Goal: Task Accomplishment & Management: Use online tool/utility

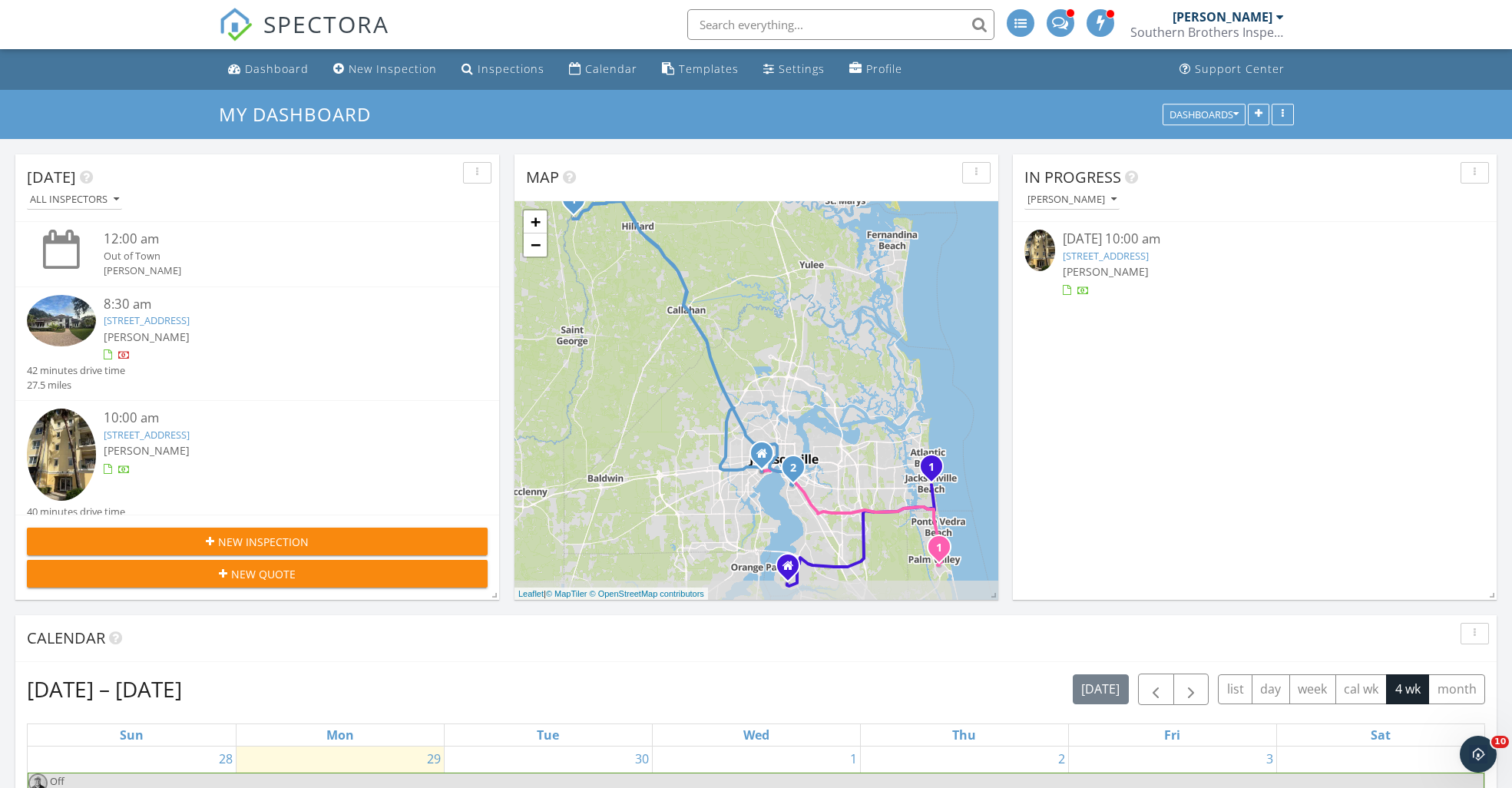
click at [1124, 258] on link "525 3rd St N Unit 303, Jacksonville Beach, FL 32250" at bounding box center [1106, 255] width 86 height 14
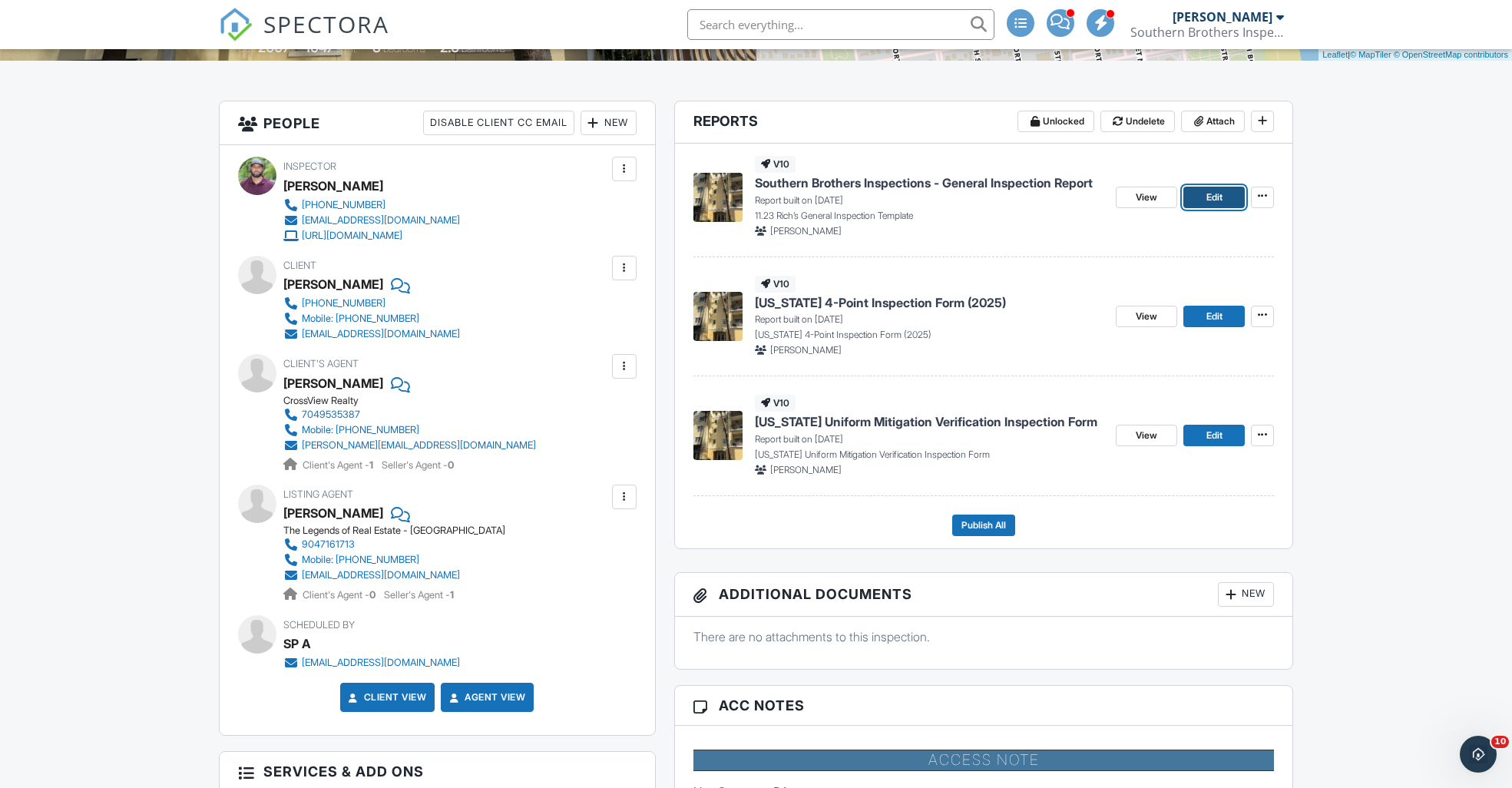
click at [1222, 201] on span "Edit" at bounding box center [1215, 197] width 16 height 15
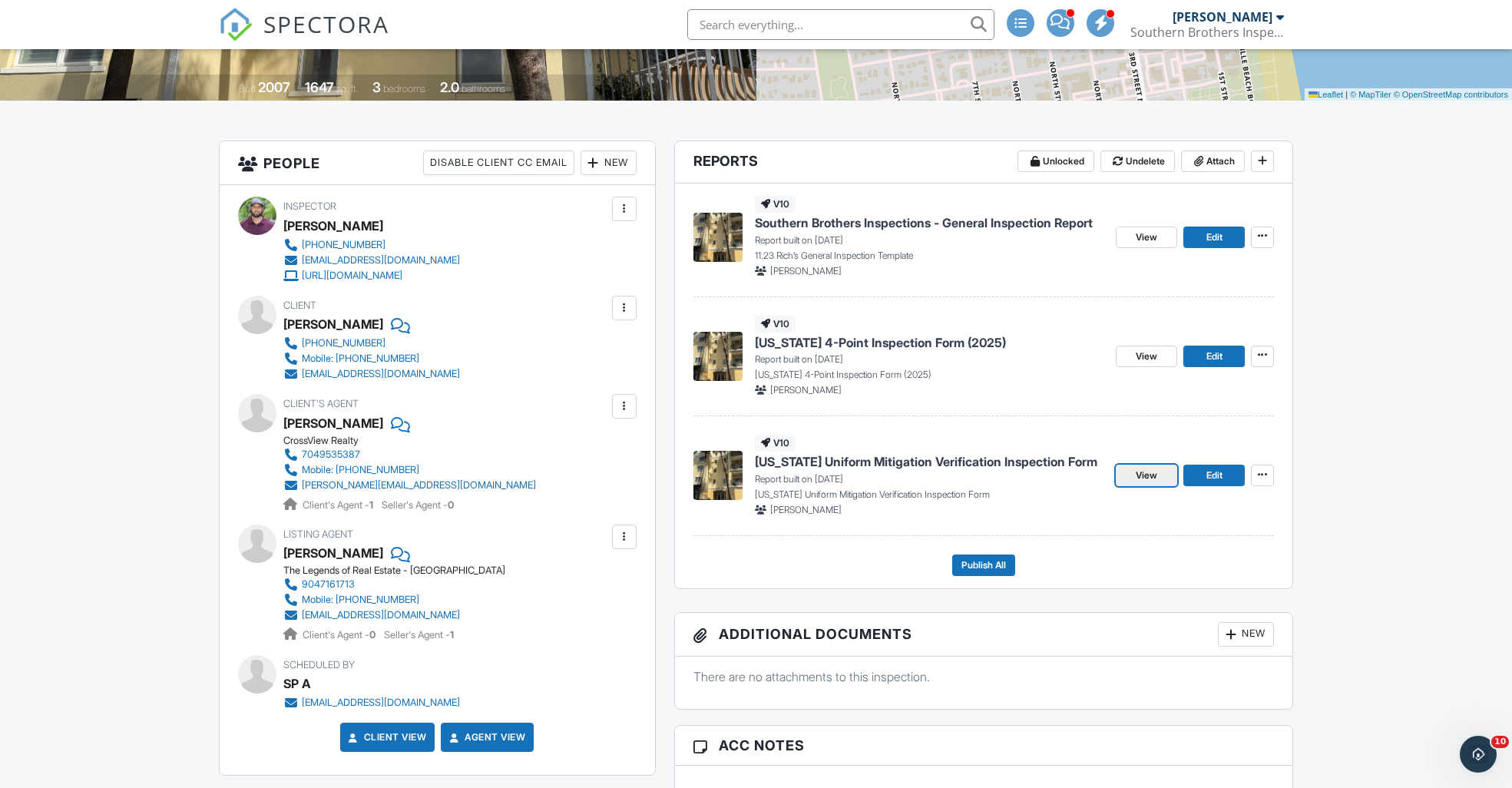
click at [1150, 476] on span "View" at bounding box center [1147, 475] width 22 height 15
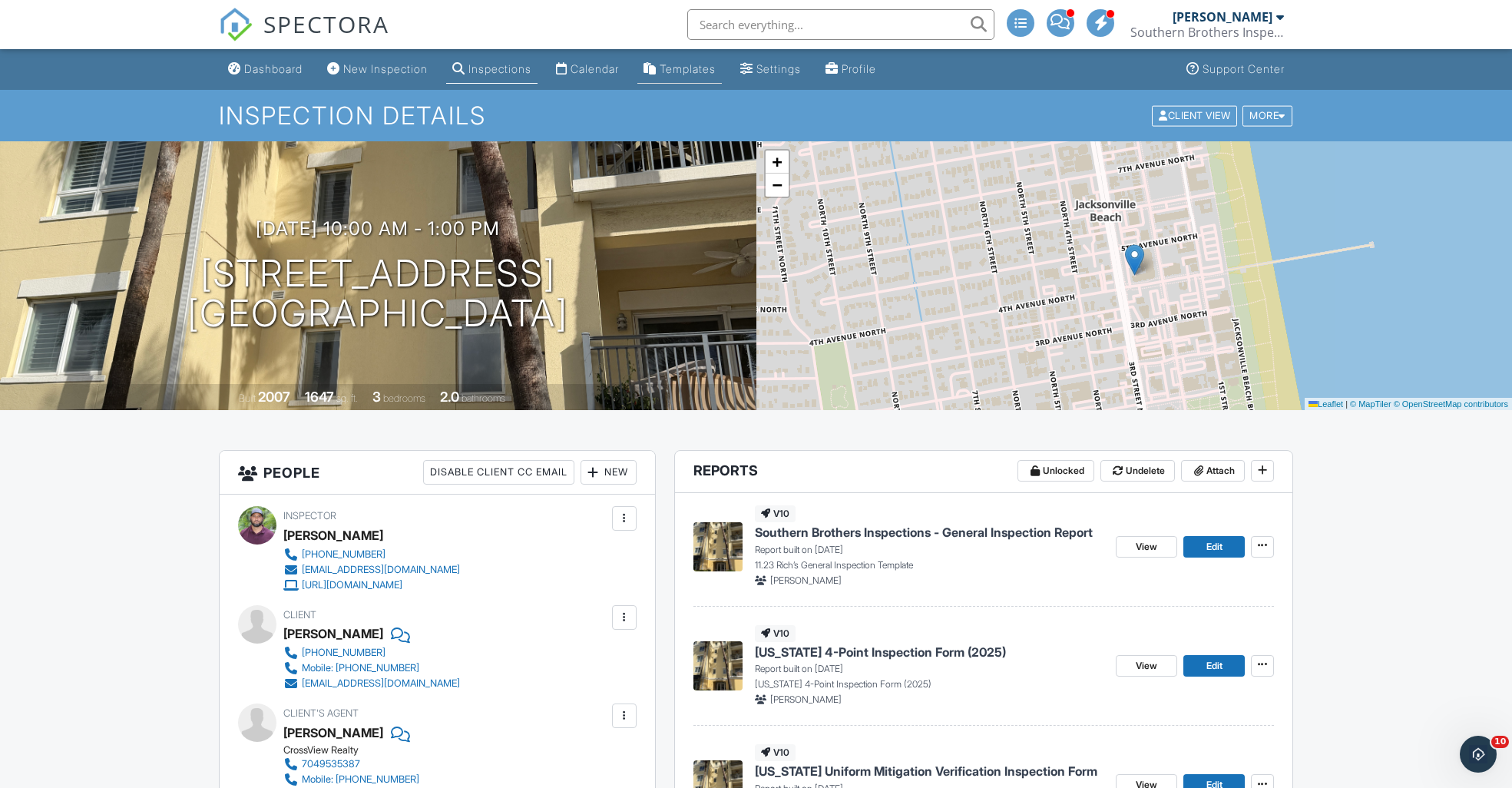
click at [709, 74] on div "Templates" at bounding box center [688, 69] width 56 height 13
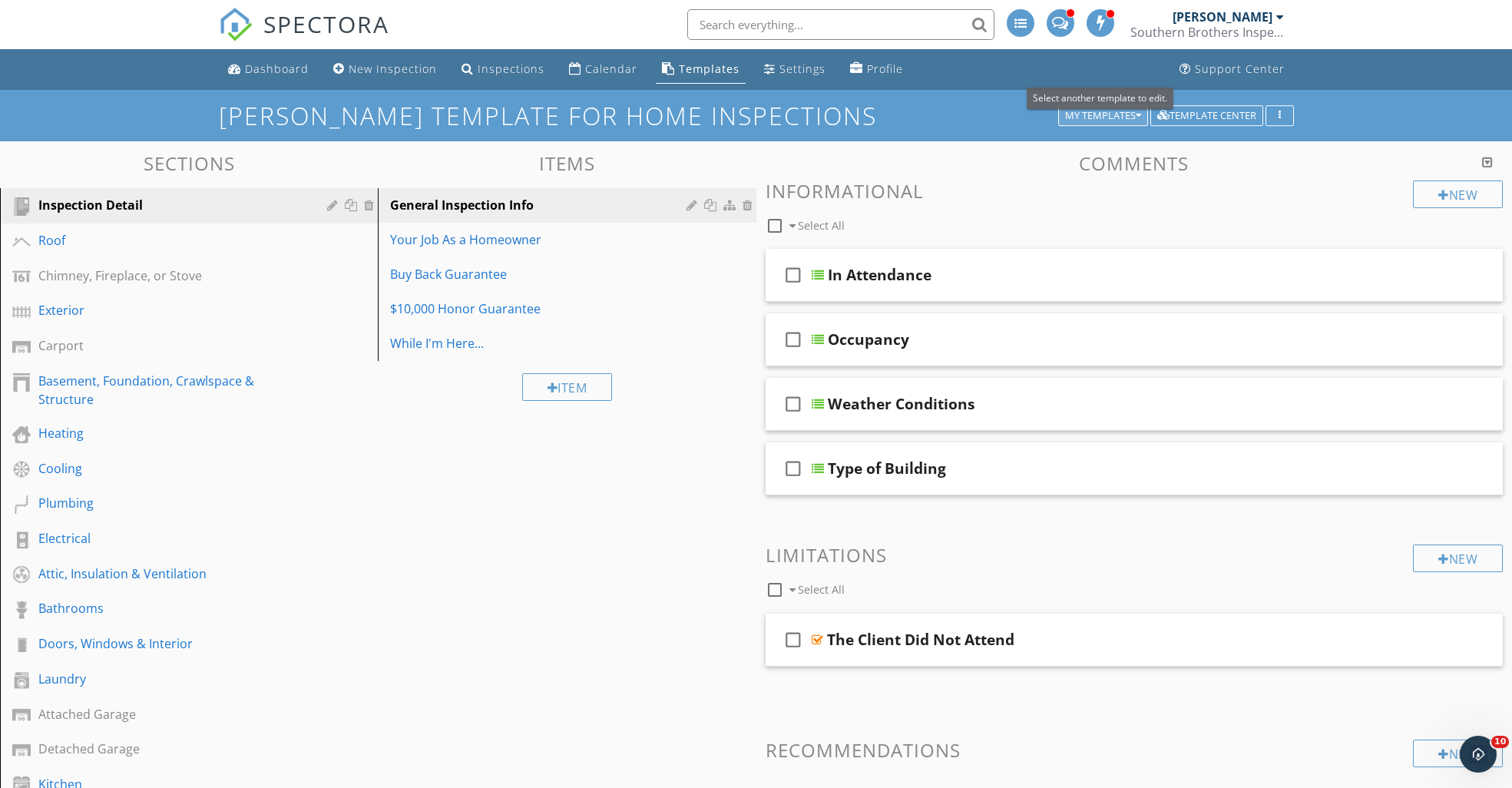
click at [1112, 119] on div "My Templates" at bounding box center [1103, 115] width 76 height 10
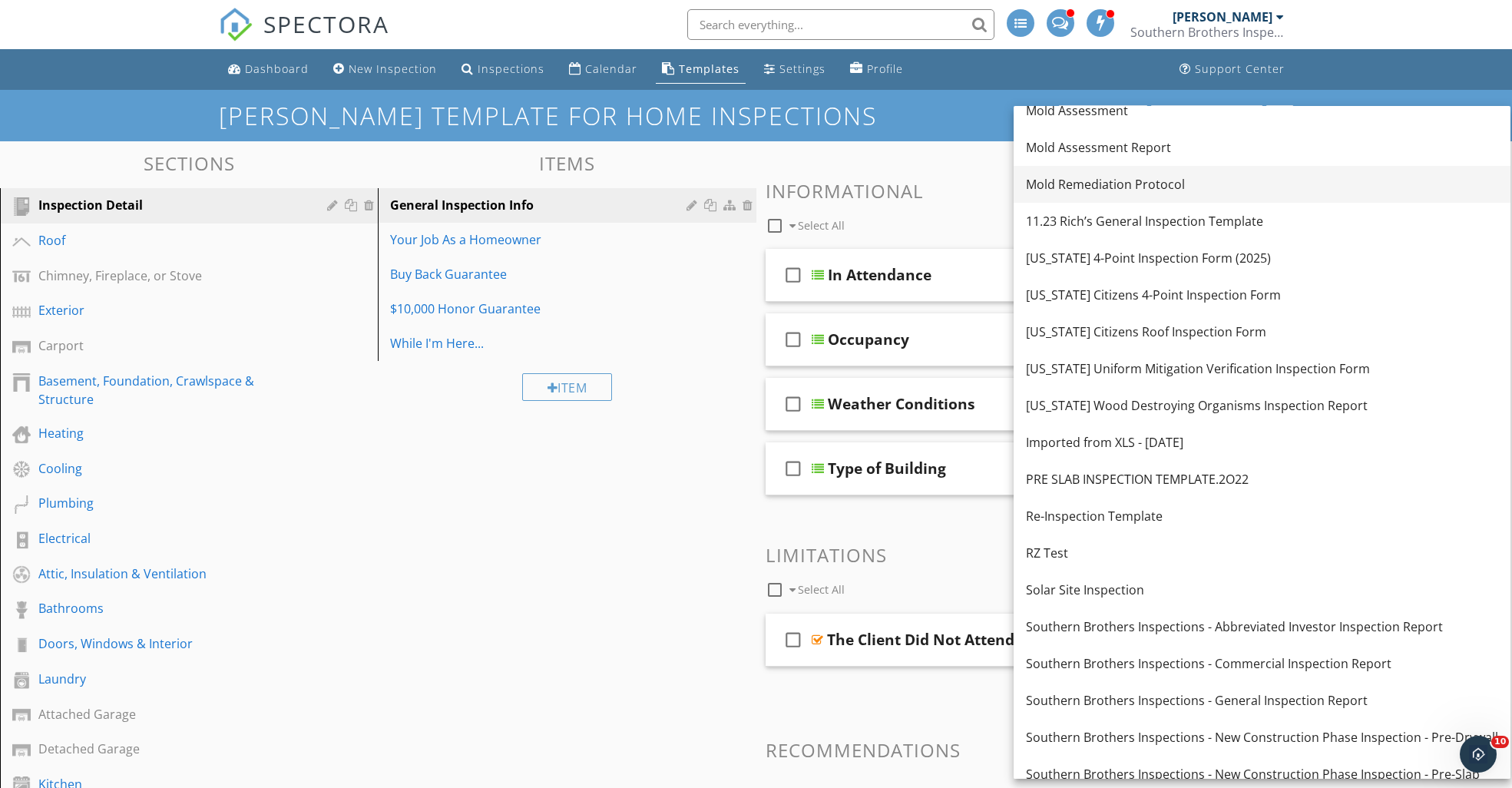
scroll to position [199, 0]
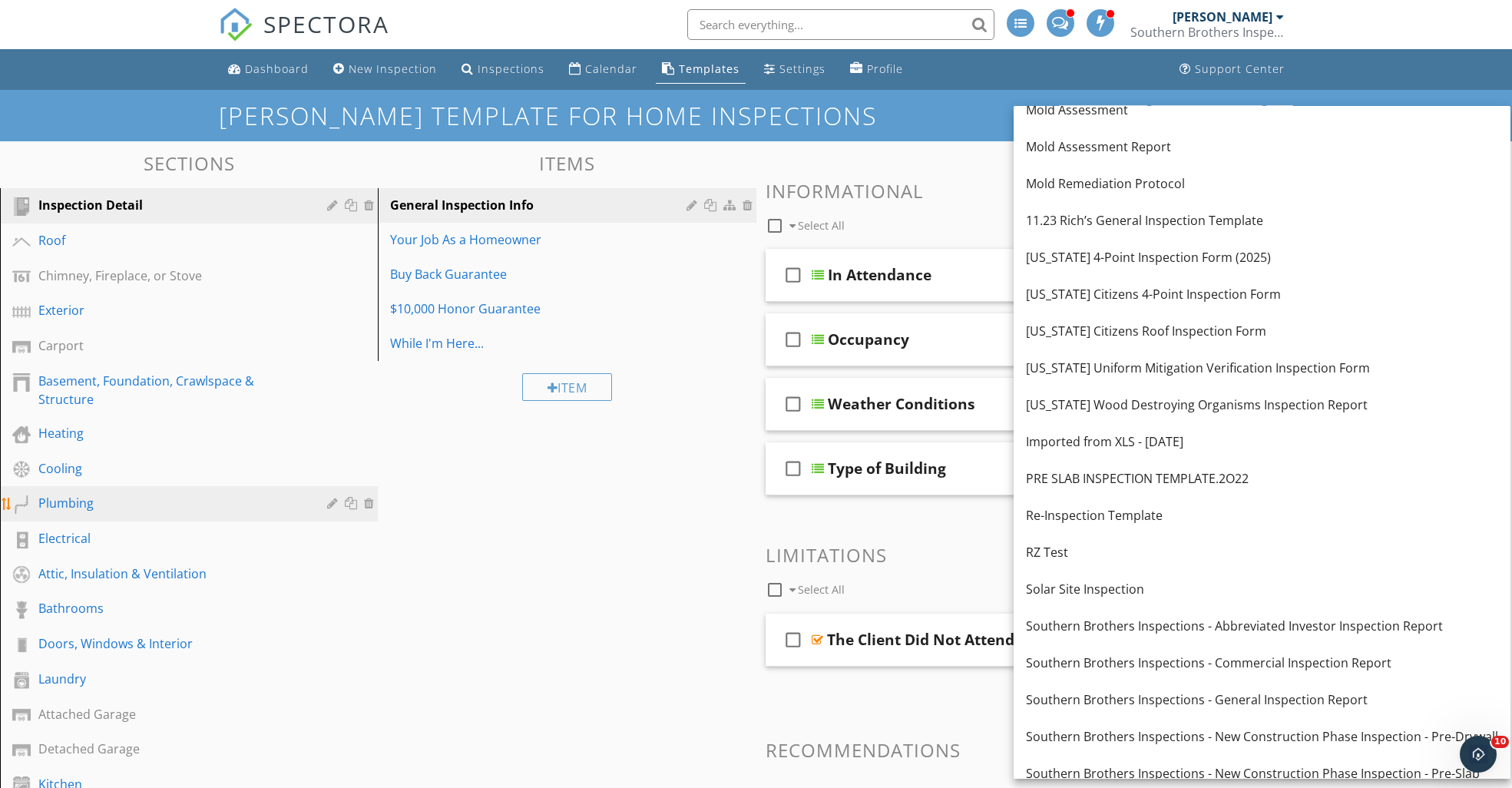
click at [89, 501] on div "Plumbing" at bounding box center [171, 503] width 266 height 18
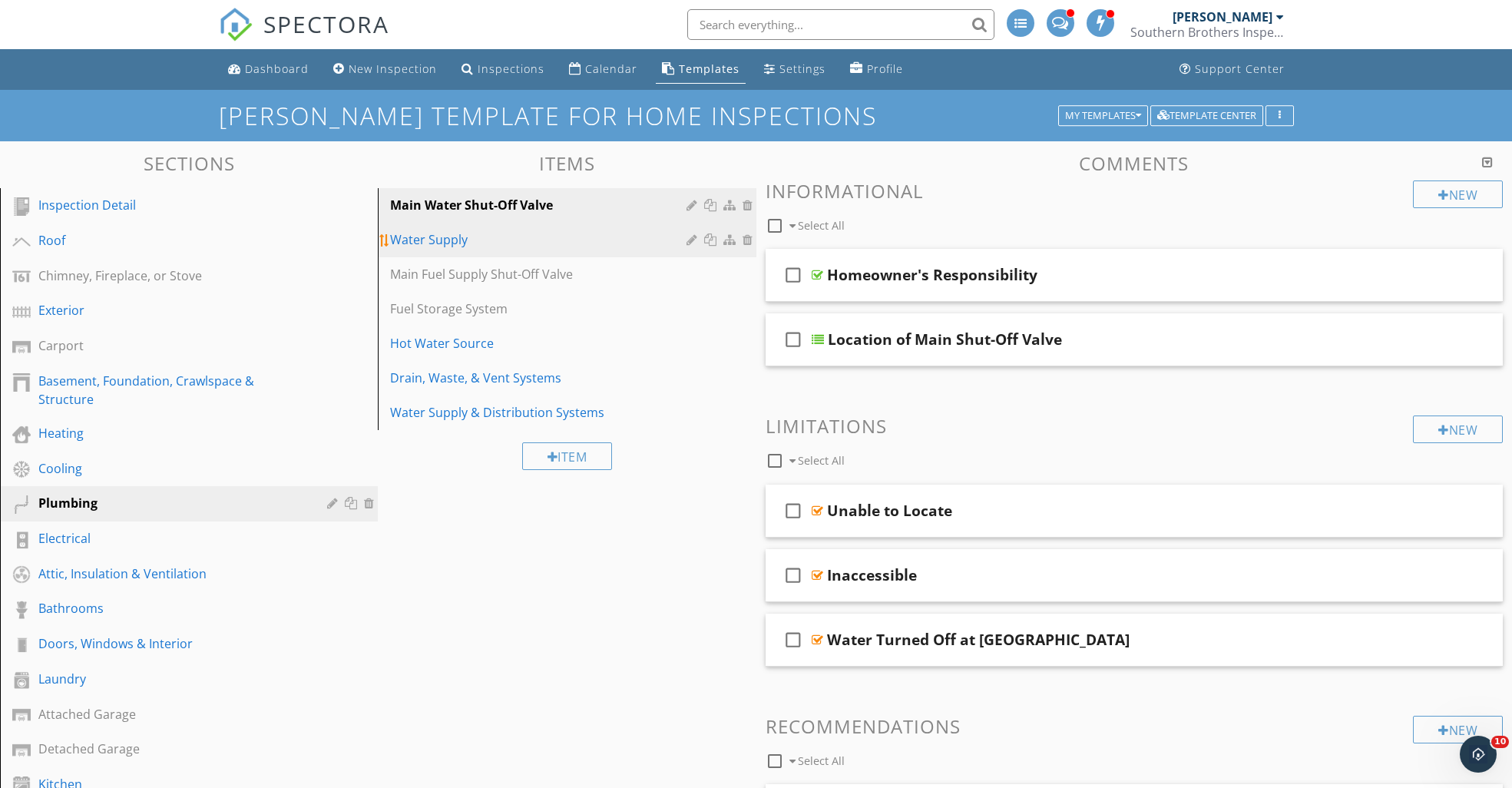
click at [437, 234] on div "Water Supply" at bounding box center [541, 239] width 301 height 18
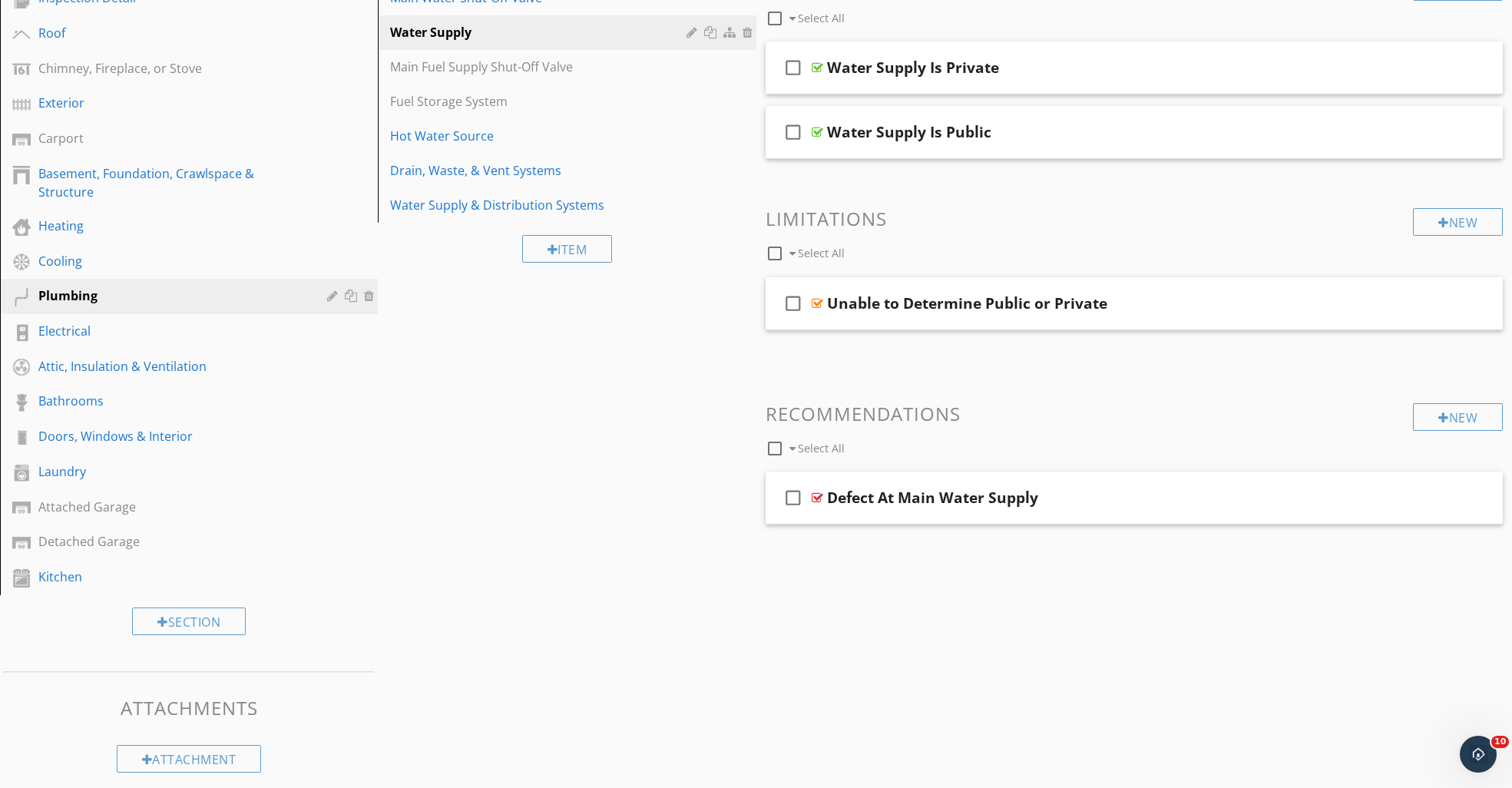
scroll to position [218, 0]
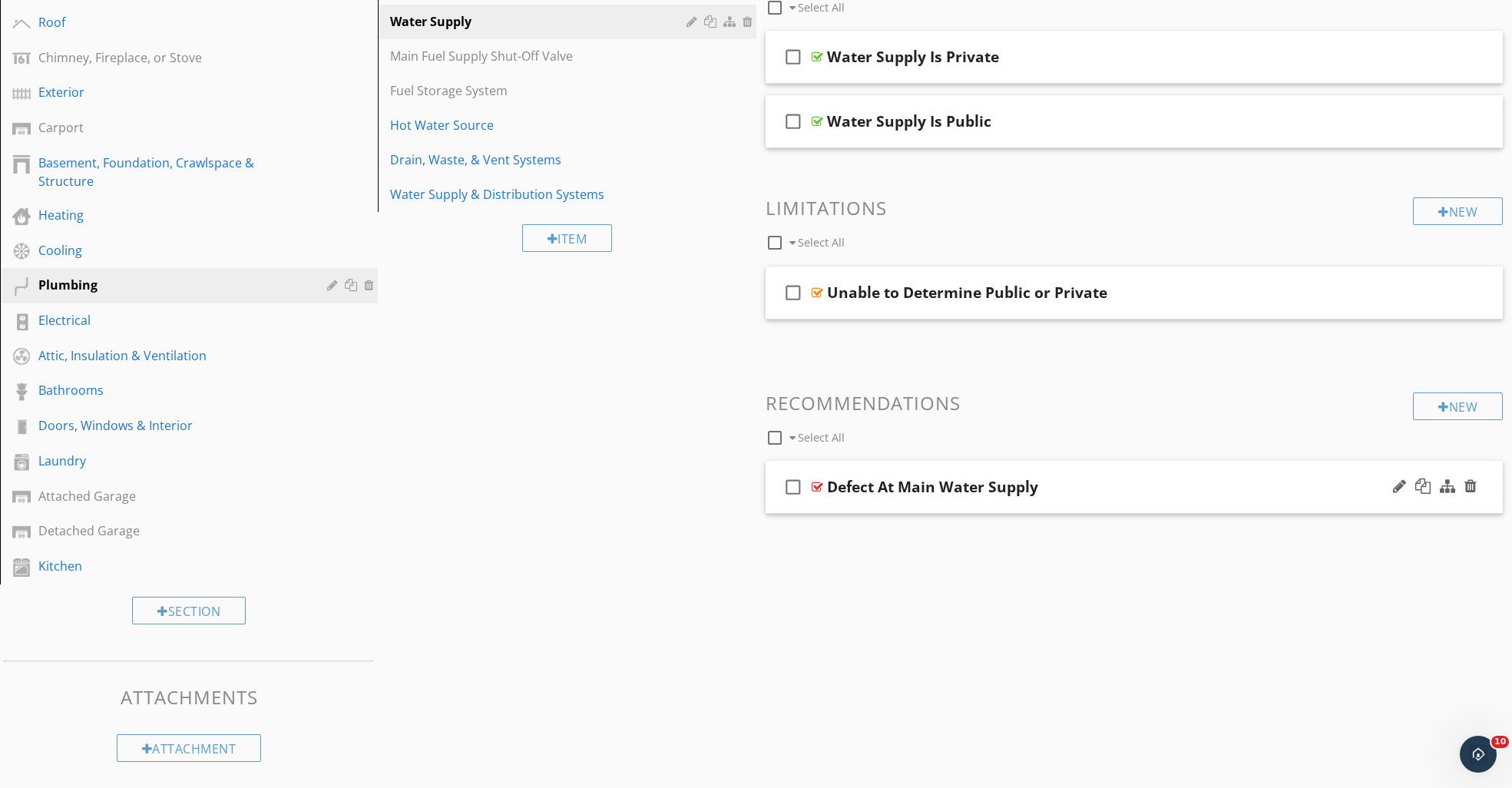
click at [841, 488] on div "Defect At Main Water Supply" at bounding box center [932, 486] width 211 height 18
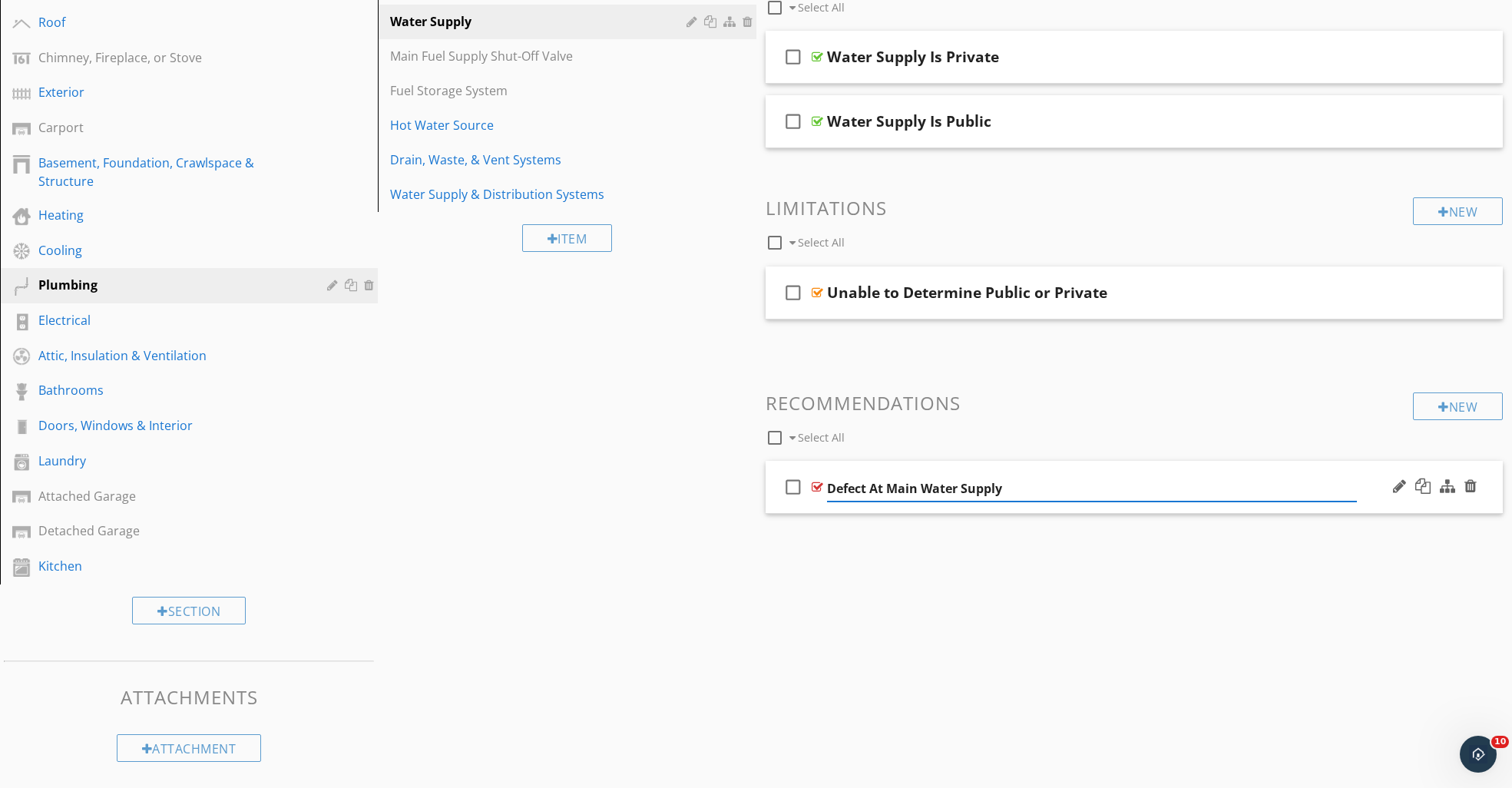
click at [816, 488] on div at bounding box center [817, 486] width 11 height 12
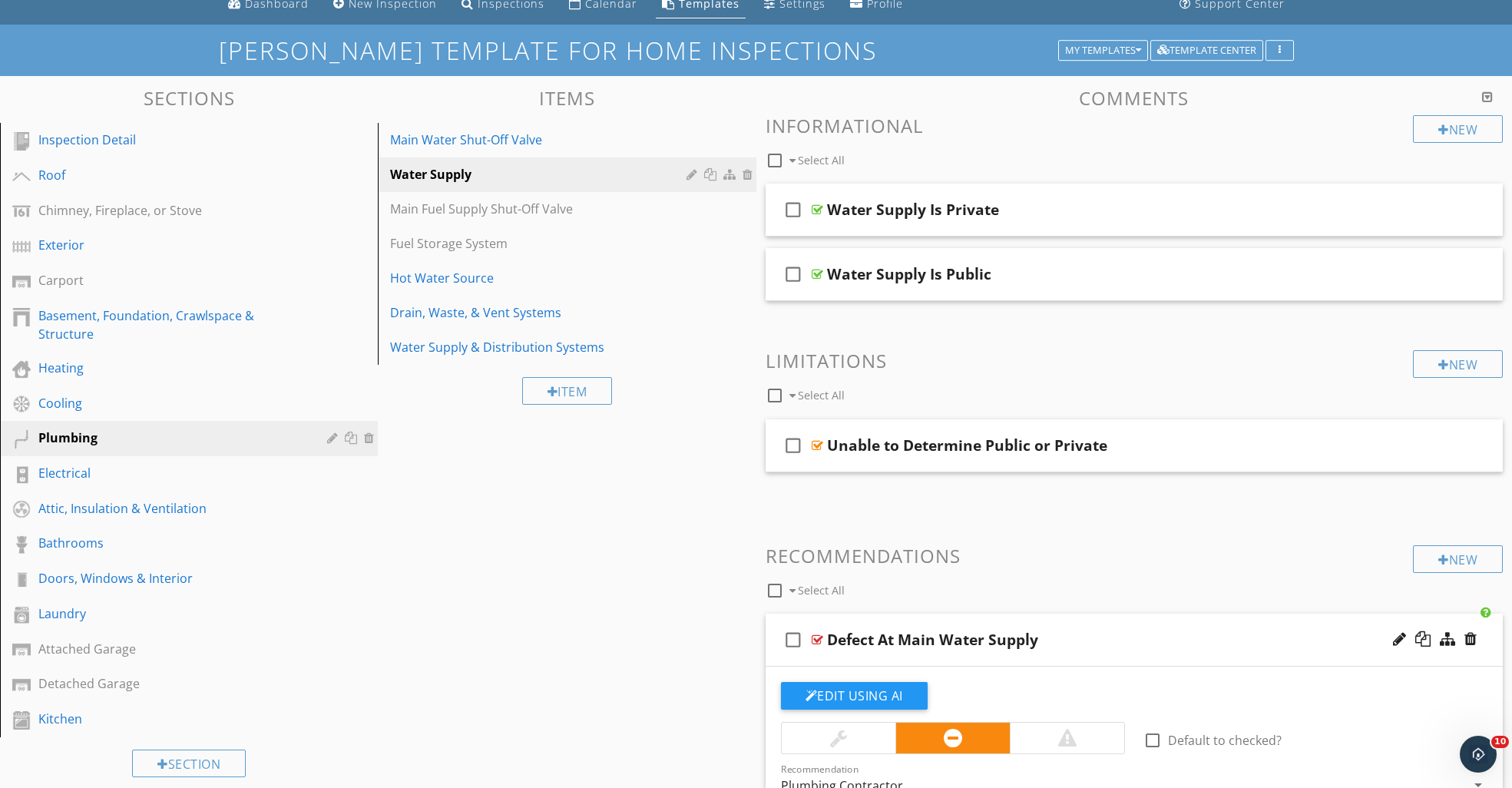
scroll to position [46, 0]
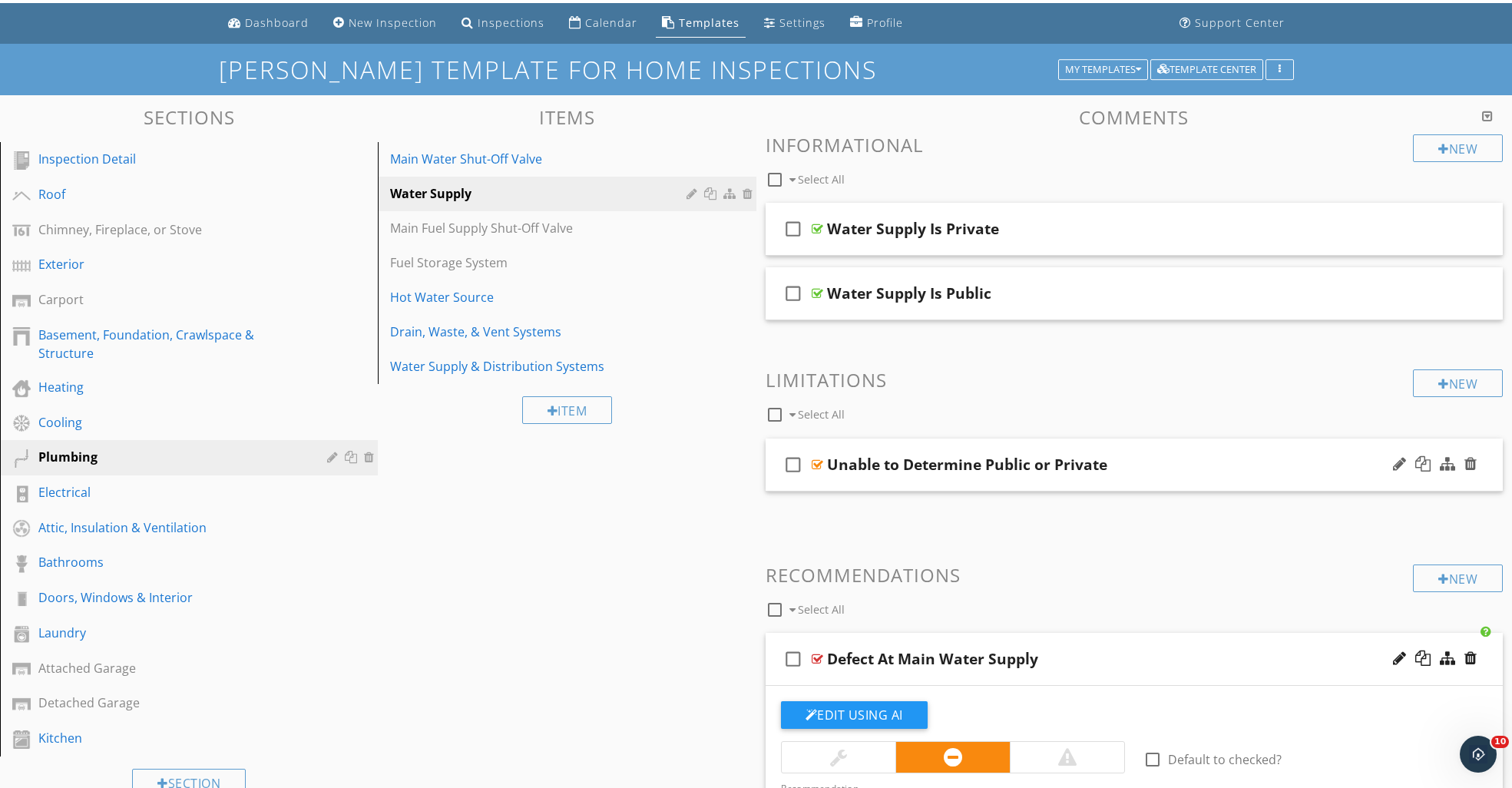
click at [819, 464] on div at bounding box center [817, 464] width 11 height 12
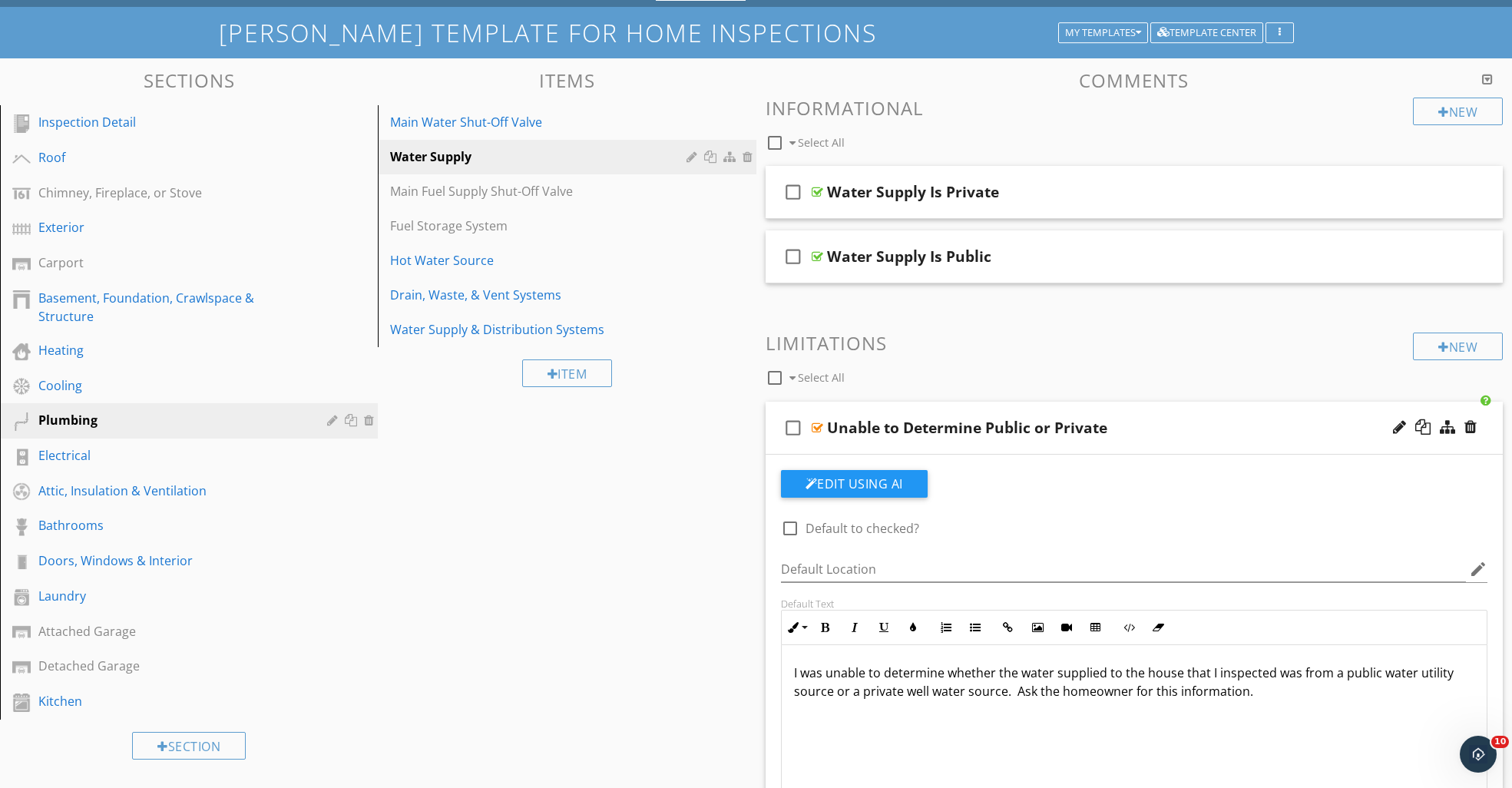
scroll to position [87, 0]
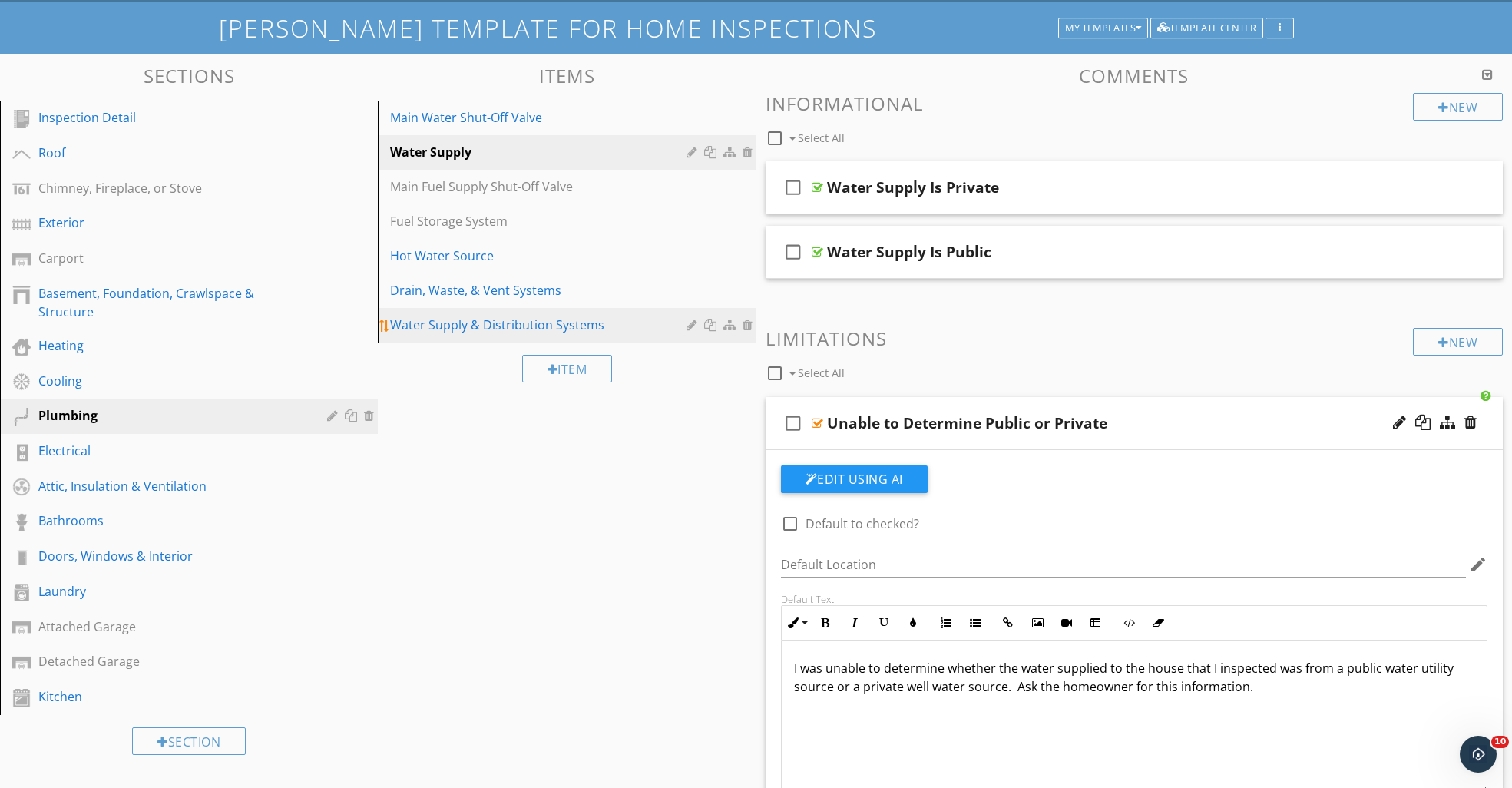
click at [445, 316] on div "Water Supply & Distribution Systems" at bounding box center [541, 325] width 301 height 18
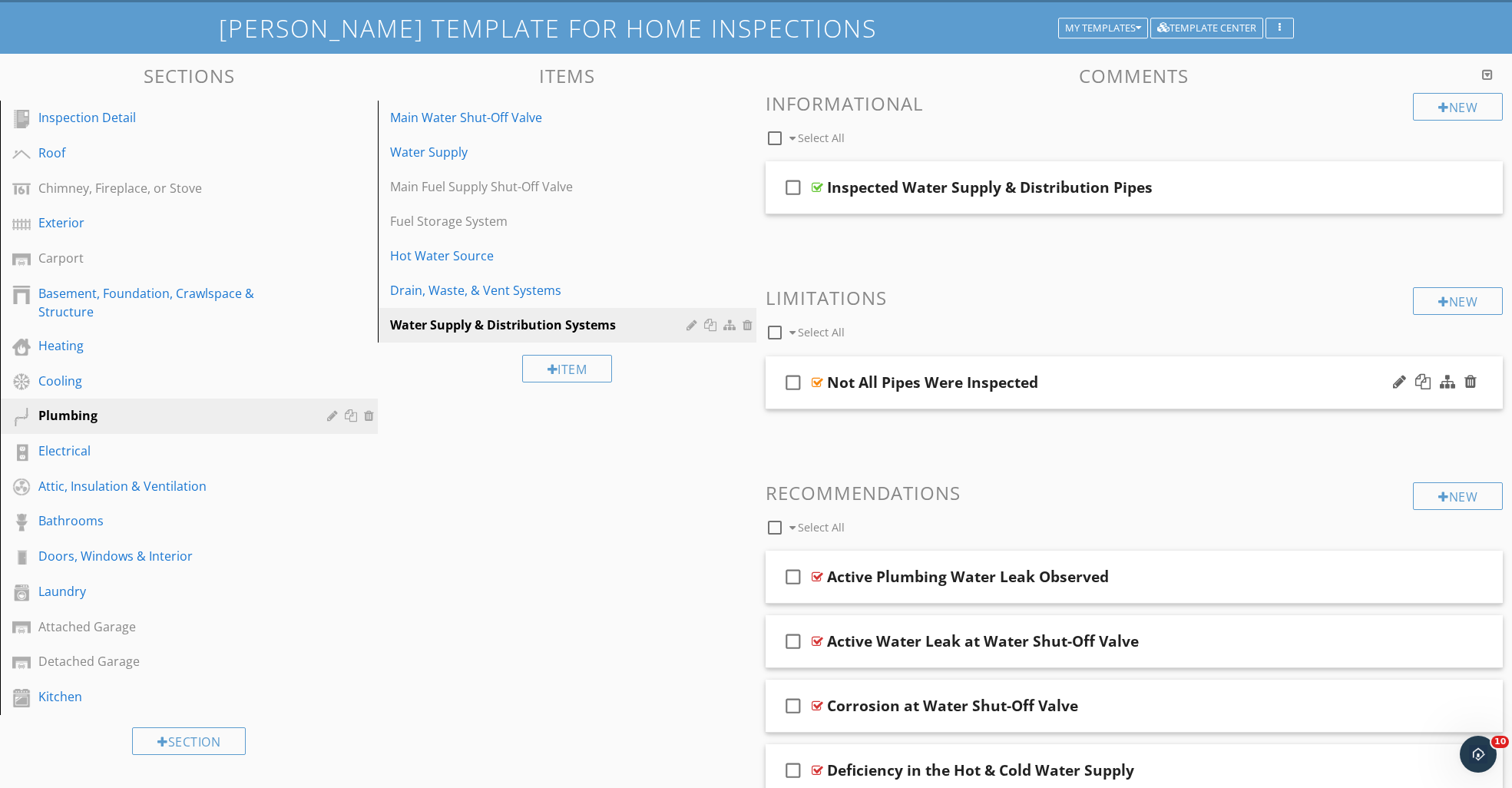
click at [820, 377] on div at bounding box center [817, 382] width 11 height 12
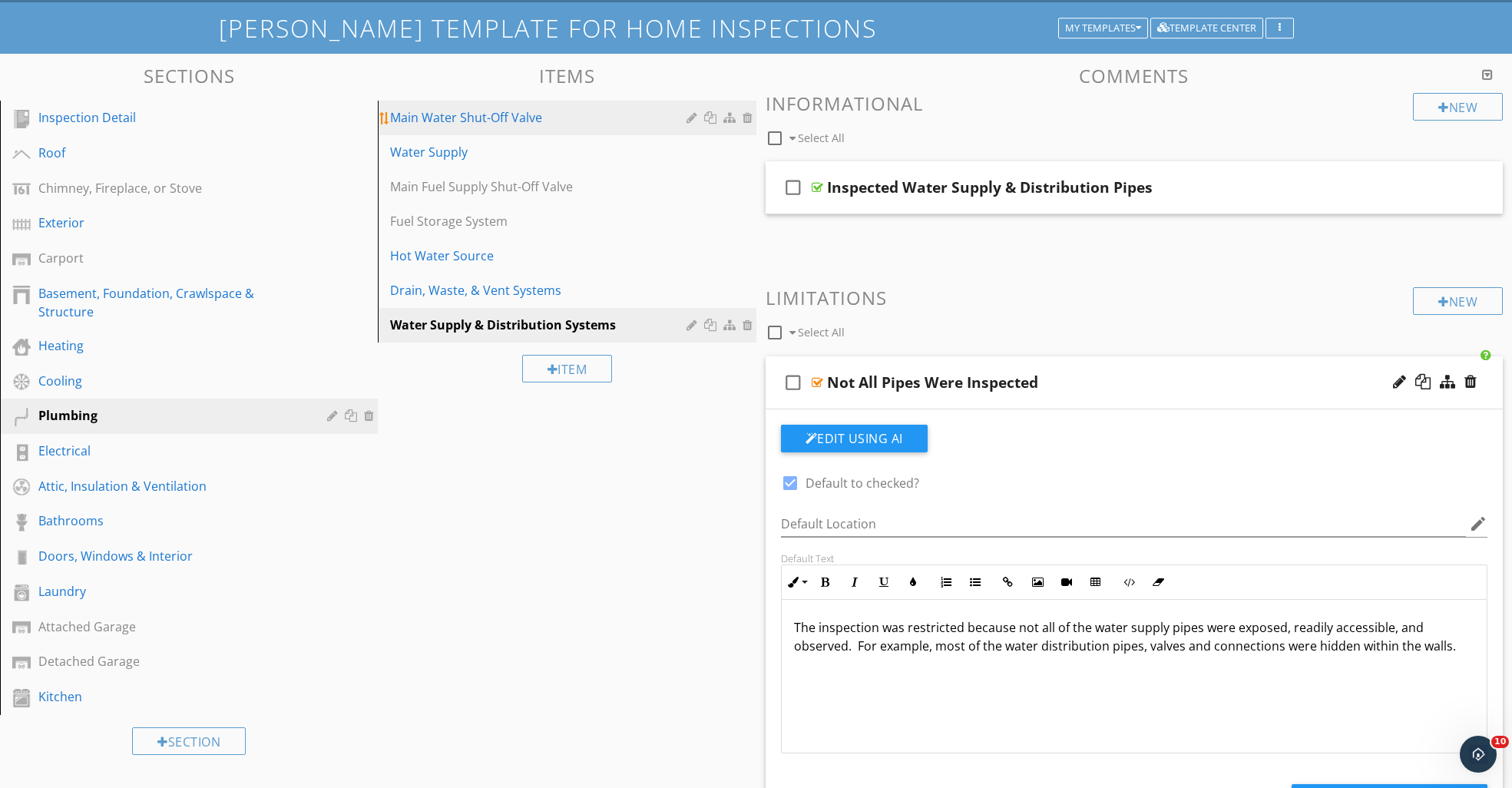
click at [465, 115] on div "Main Water Shut-Off Valve" at bounding box center [541, 117] width 301 height 18
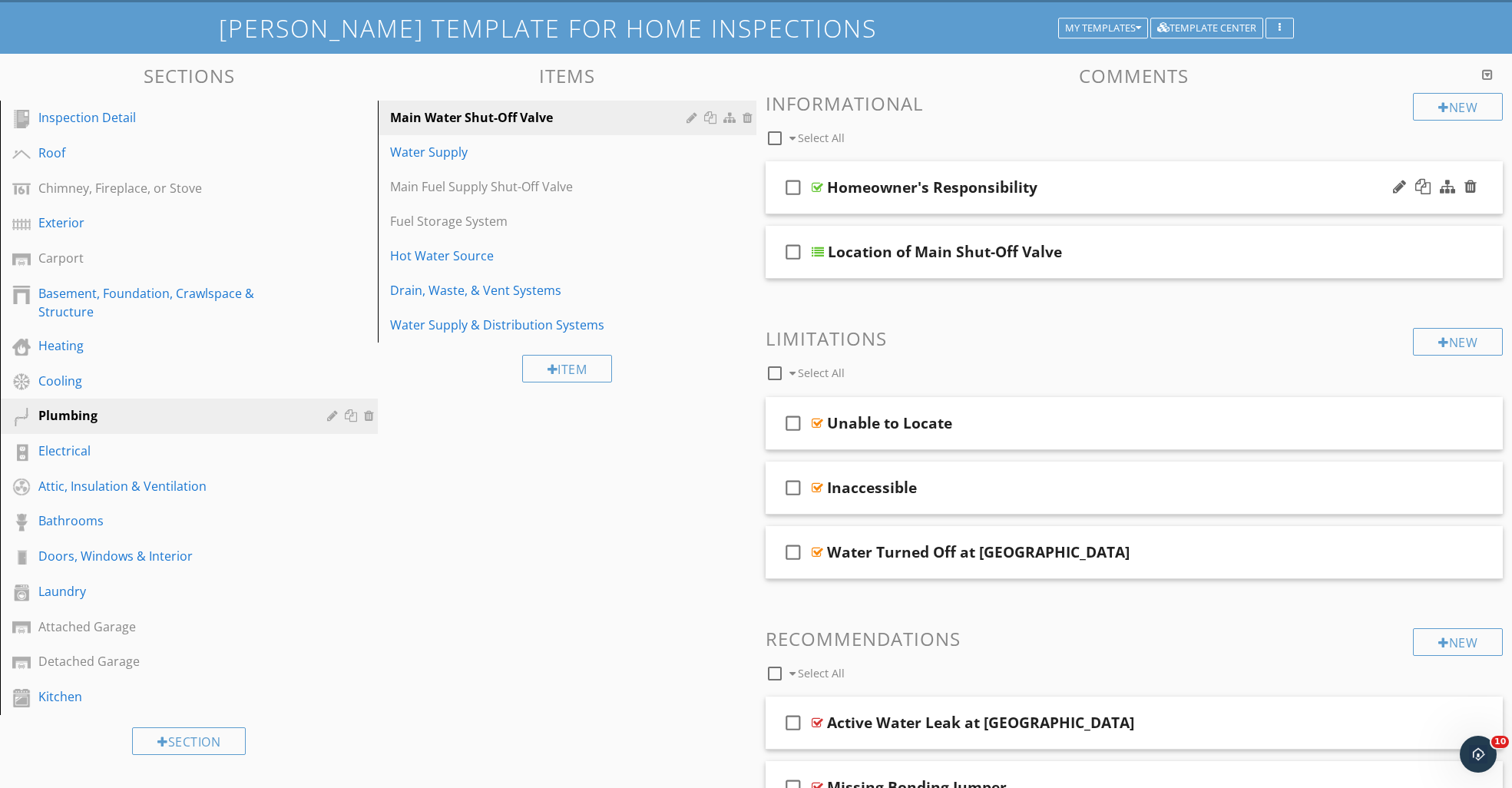
click at [816, 186] on div at bounding box center [817, 187] width 11 height 12
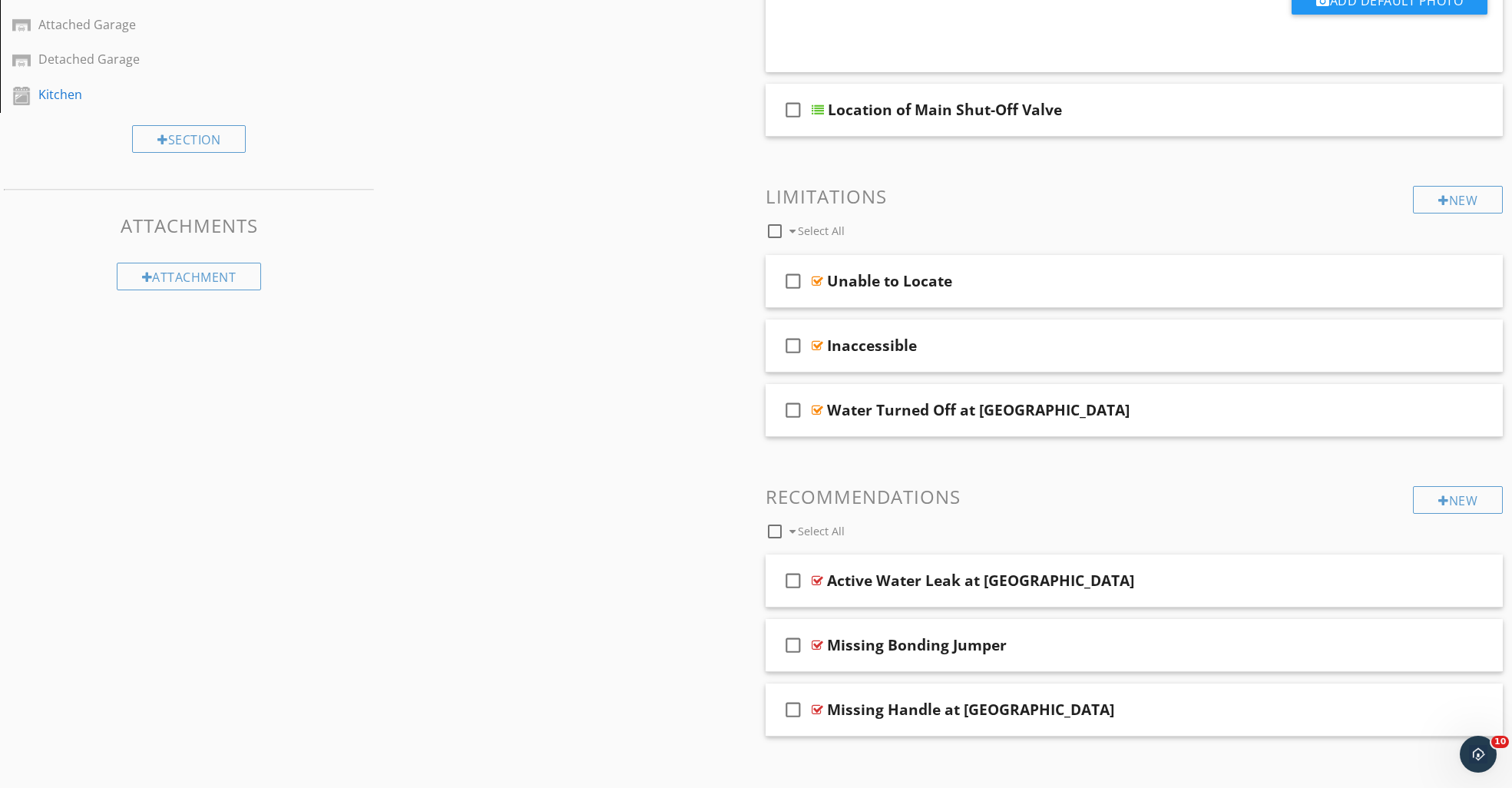
scroll to position [703, 0]
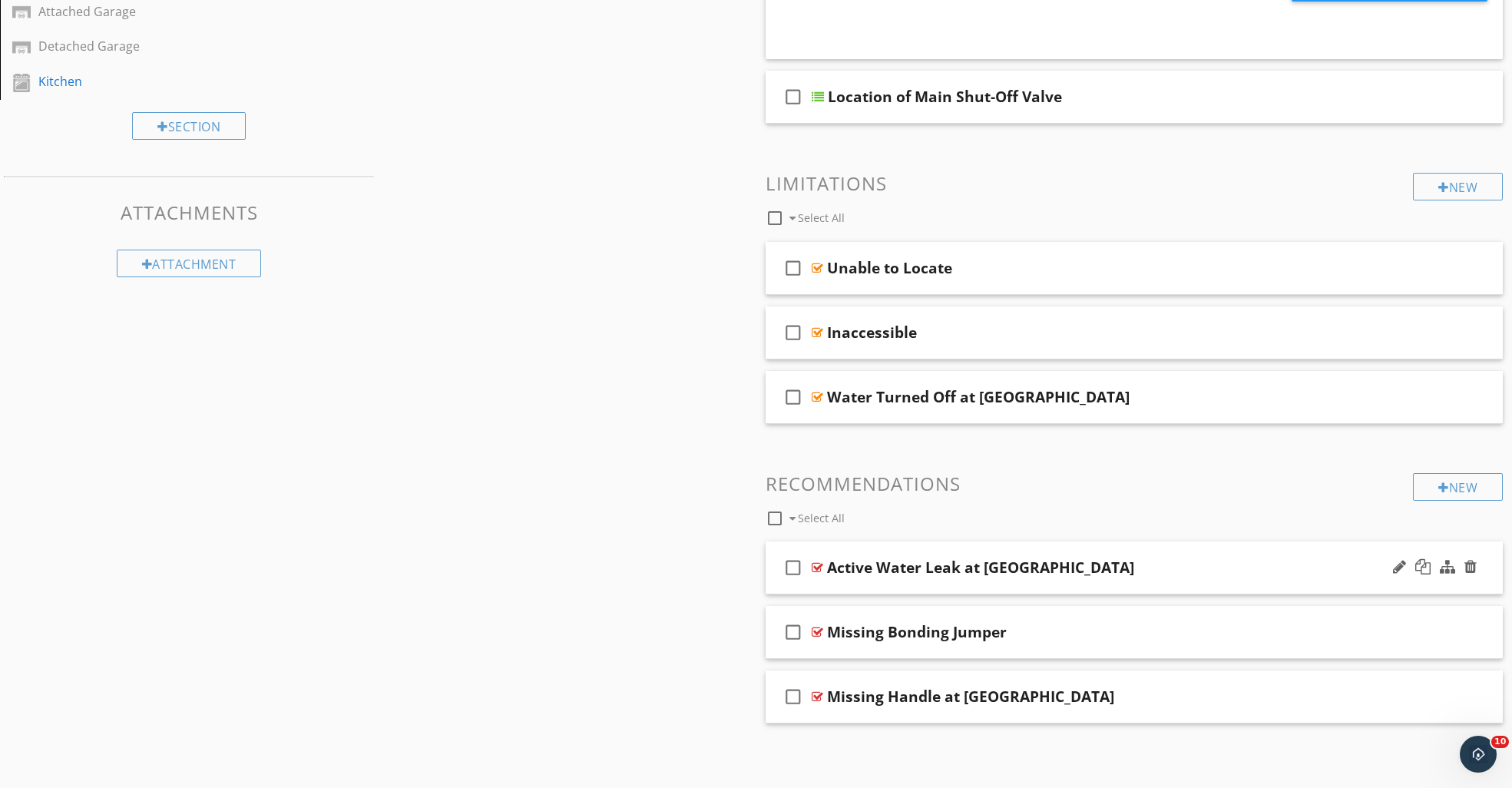
click at [818, 565] on div at bounding box center [817, 567] width 11 height 12
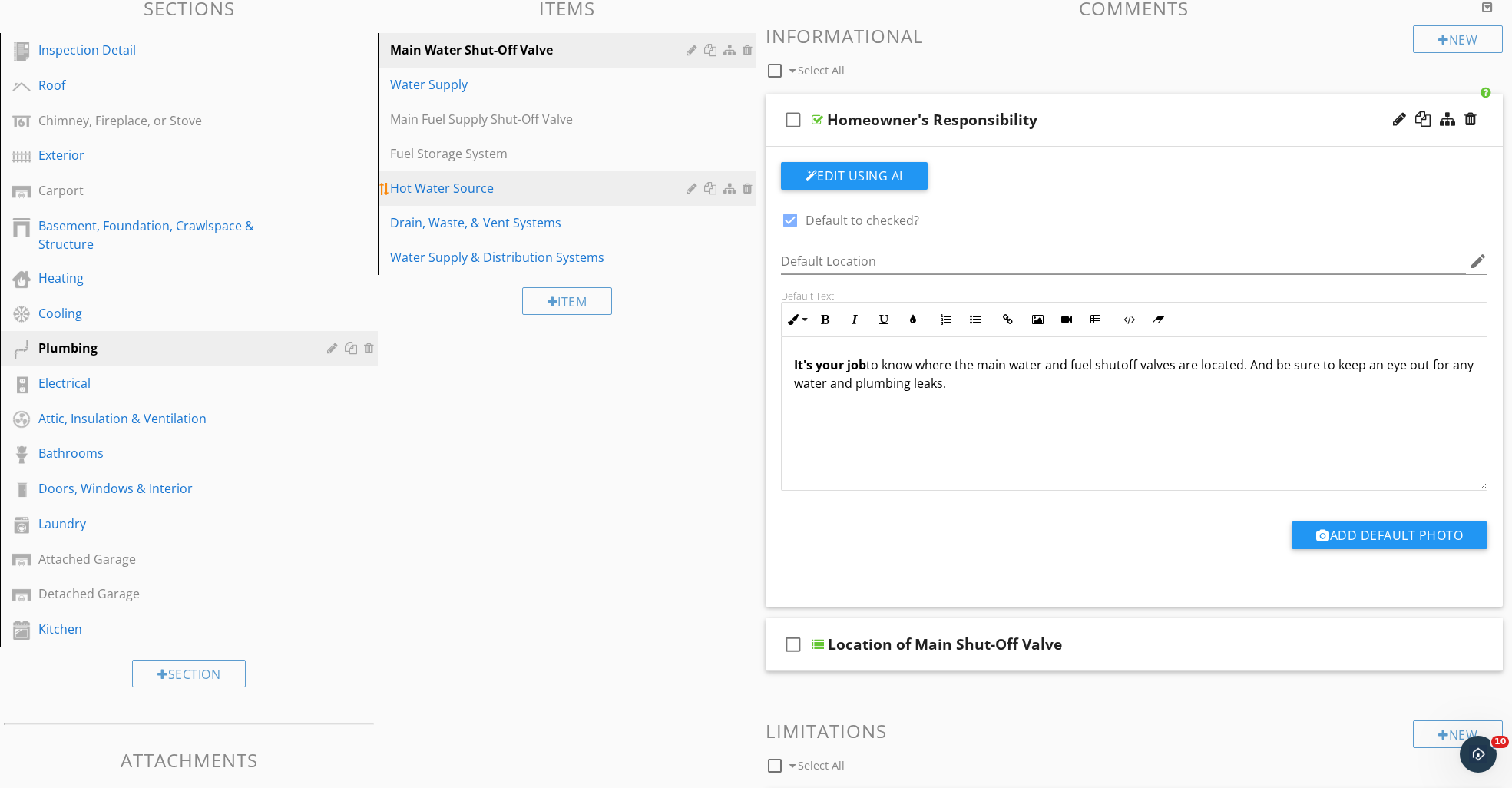
scroll to position [0, 0]
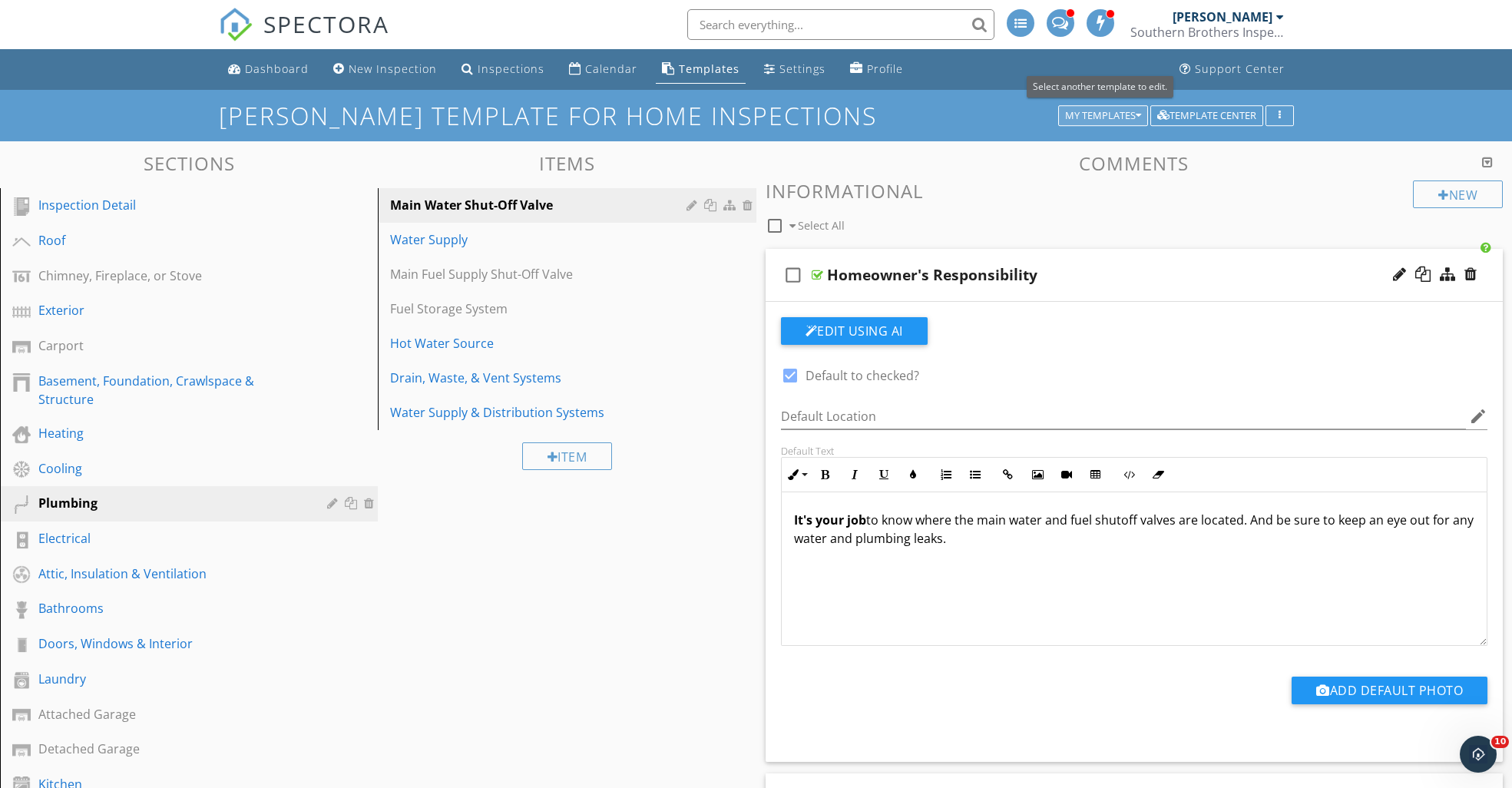
click at [1098, 113] on div "My Templates" at bounding box center [1103, 115] width 76 height 10
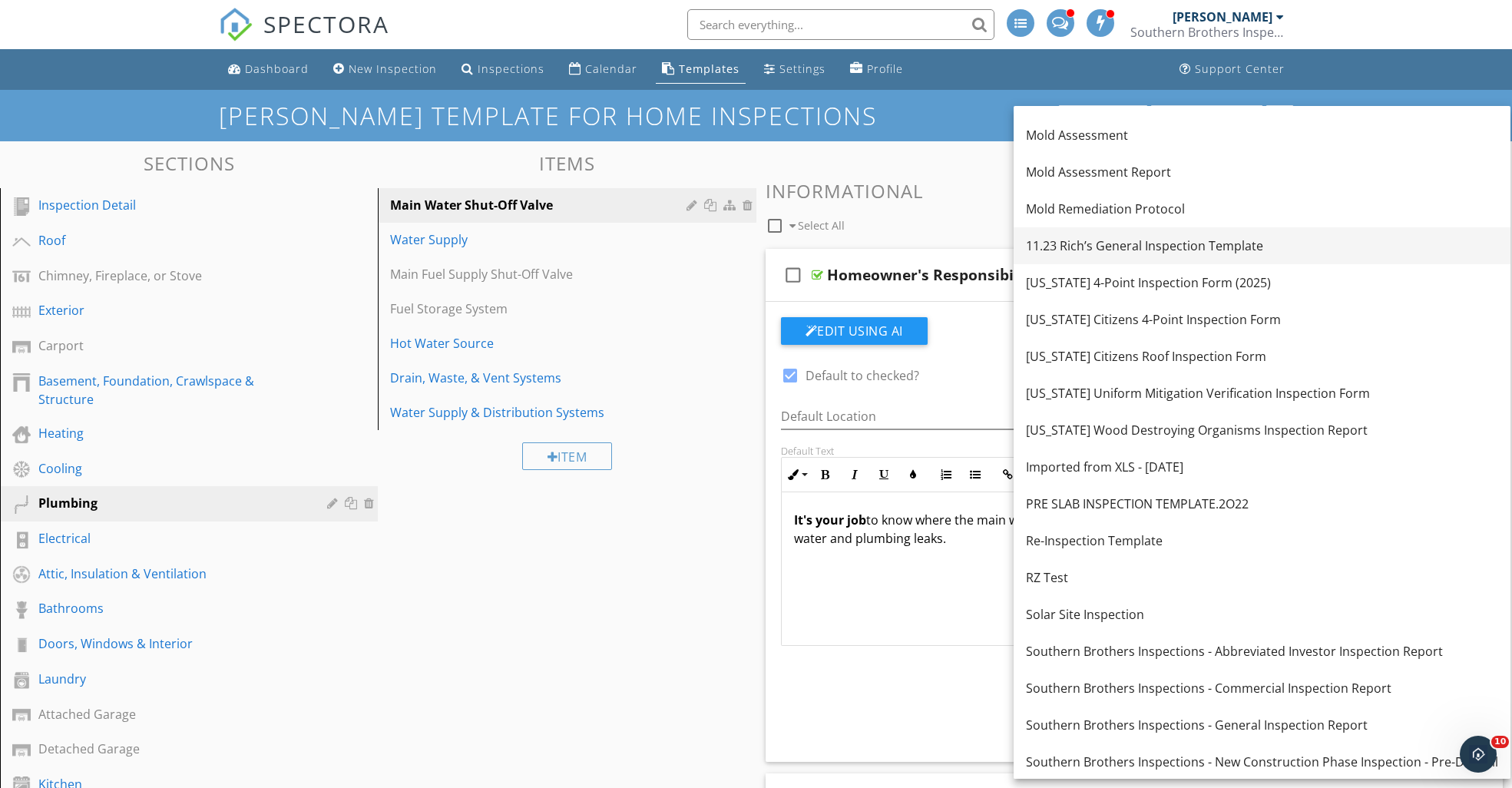
scroll to position [212, 0]
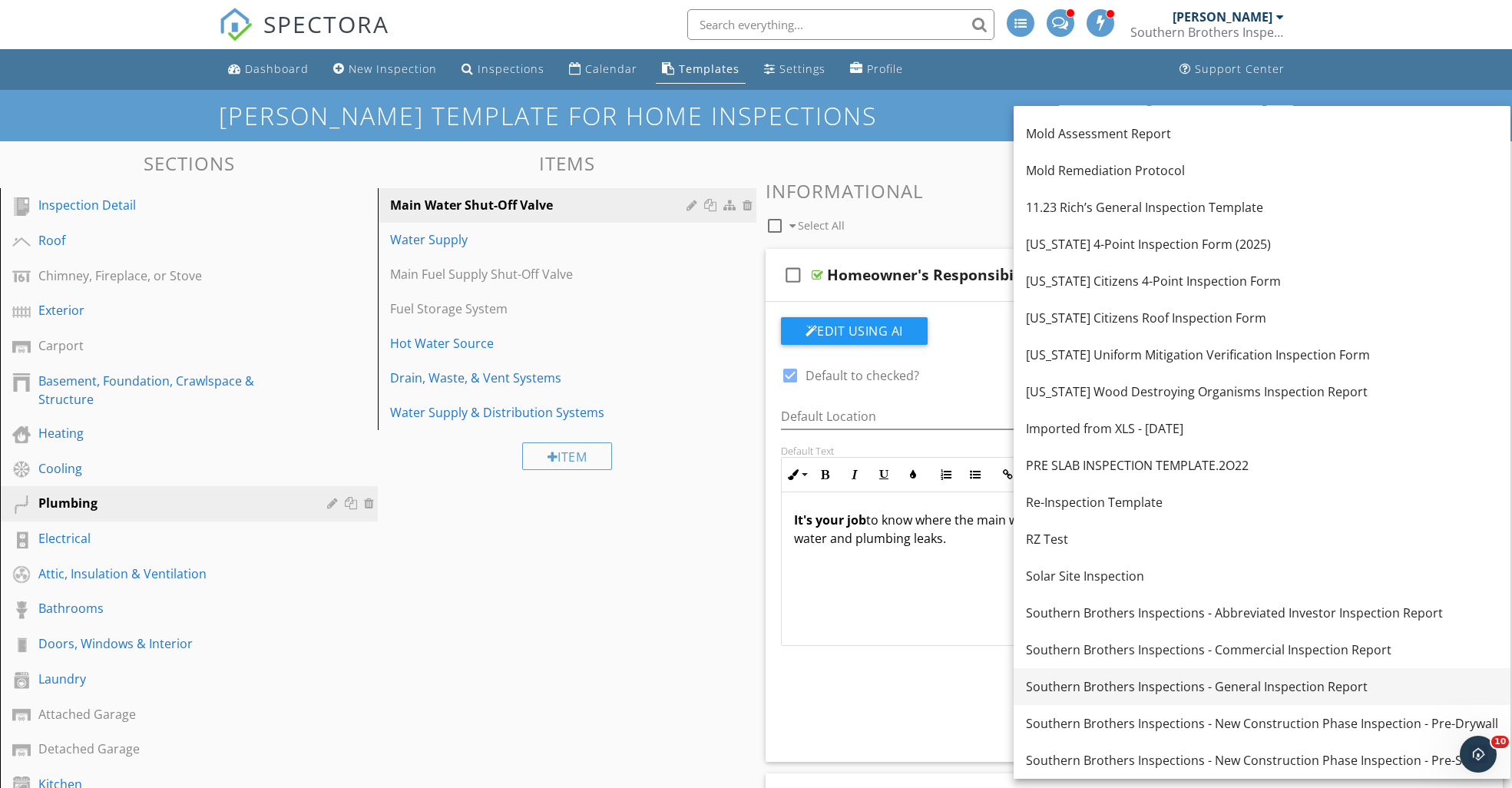
click at [1131, 684] on div "Southern Brothers Inspections - General Inspection Report" at bounding box center [1262, 686] width 473 height 18
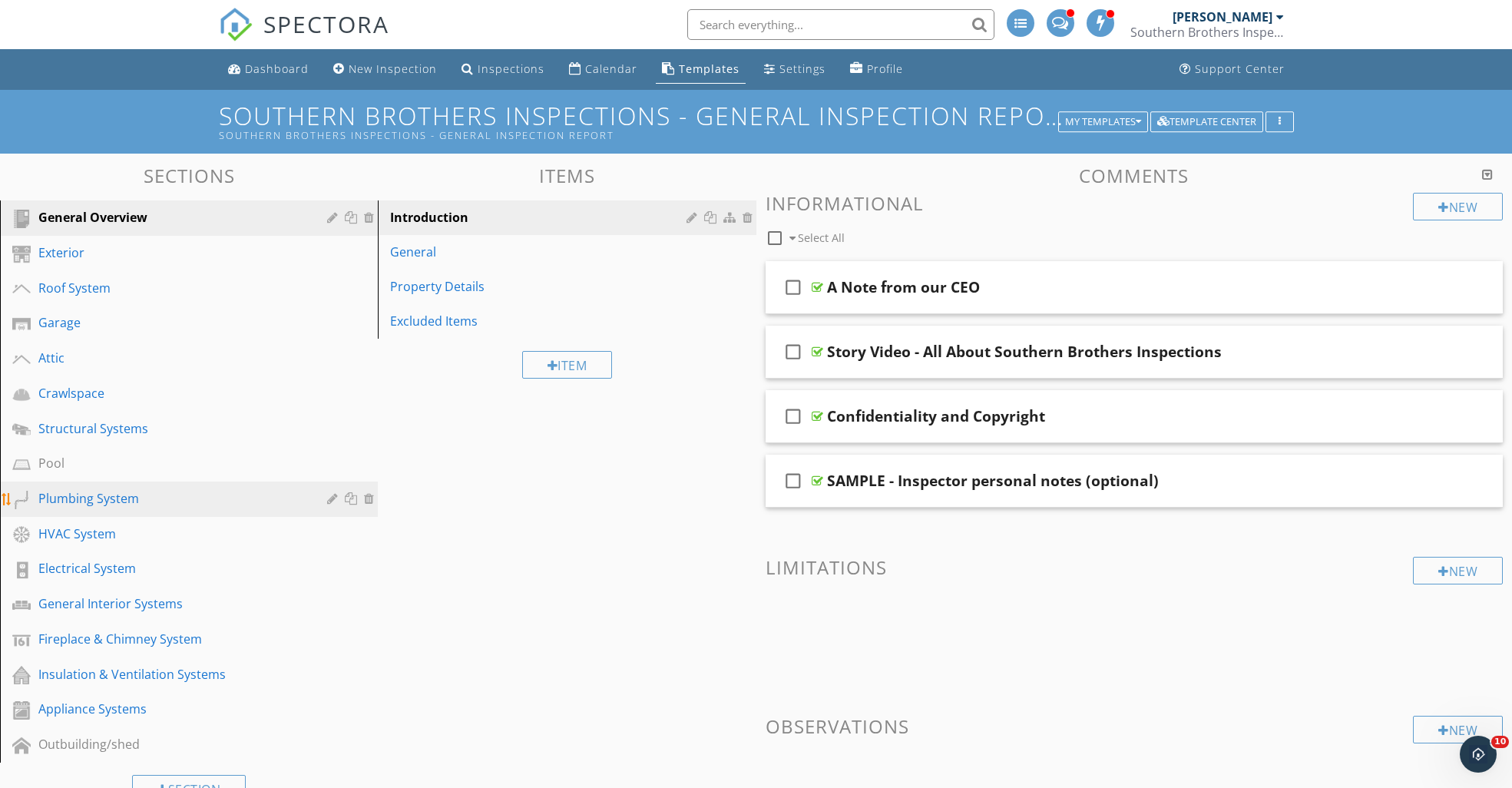
click at [92, 496] on div "Plumbing System" at bounding box center [171, 498] width 266 height 18
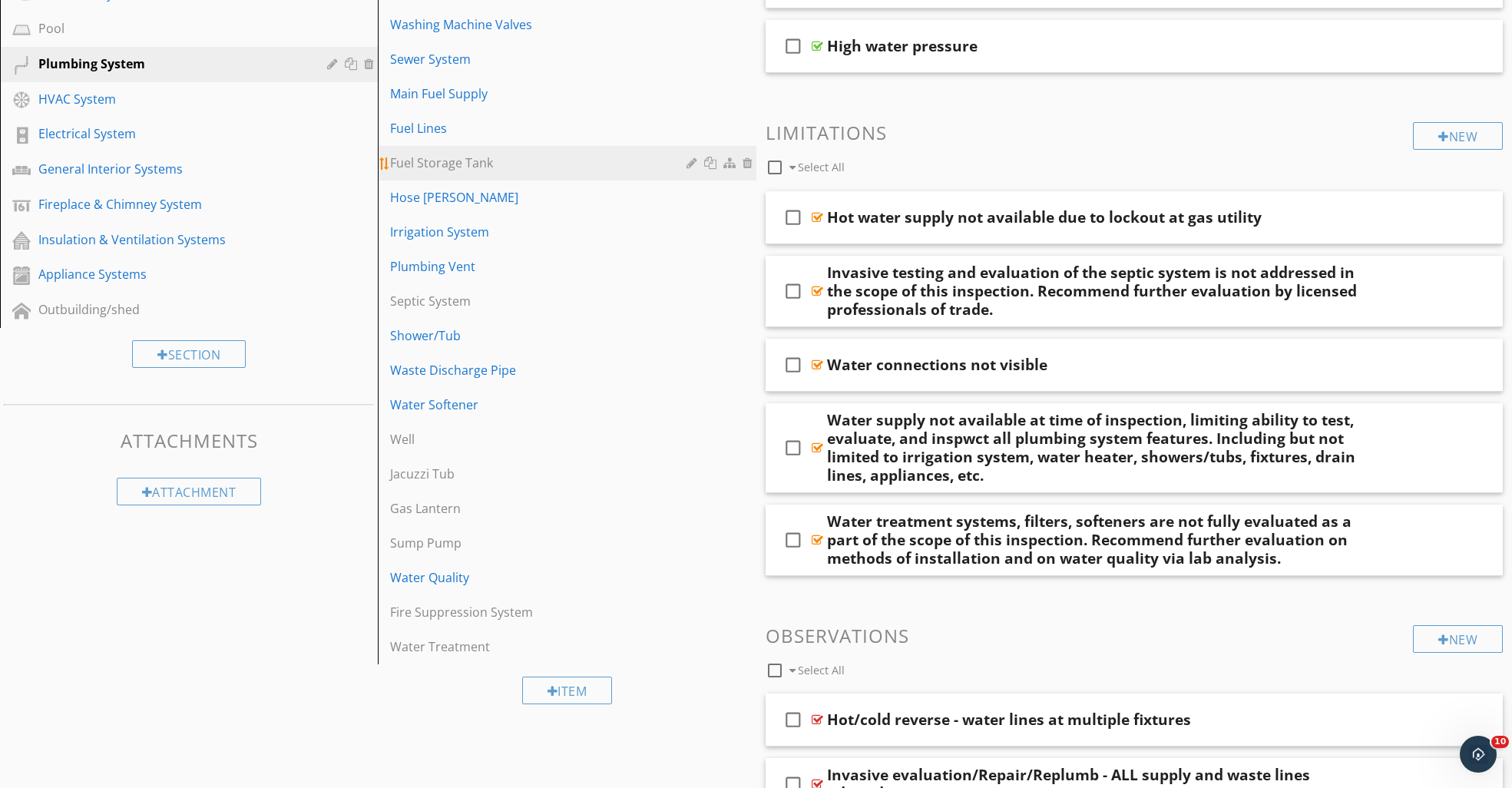
scroll to position [0, 0]
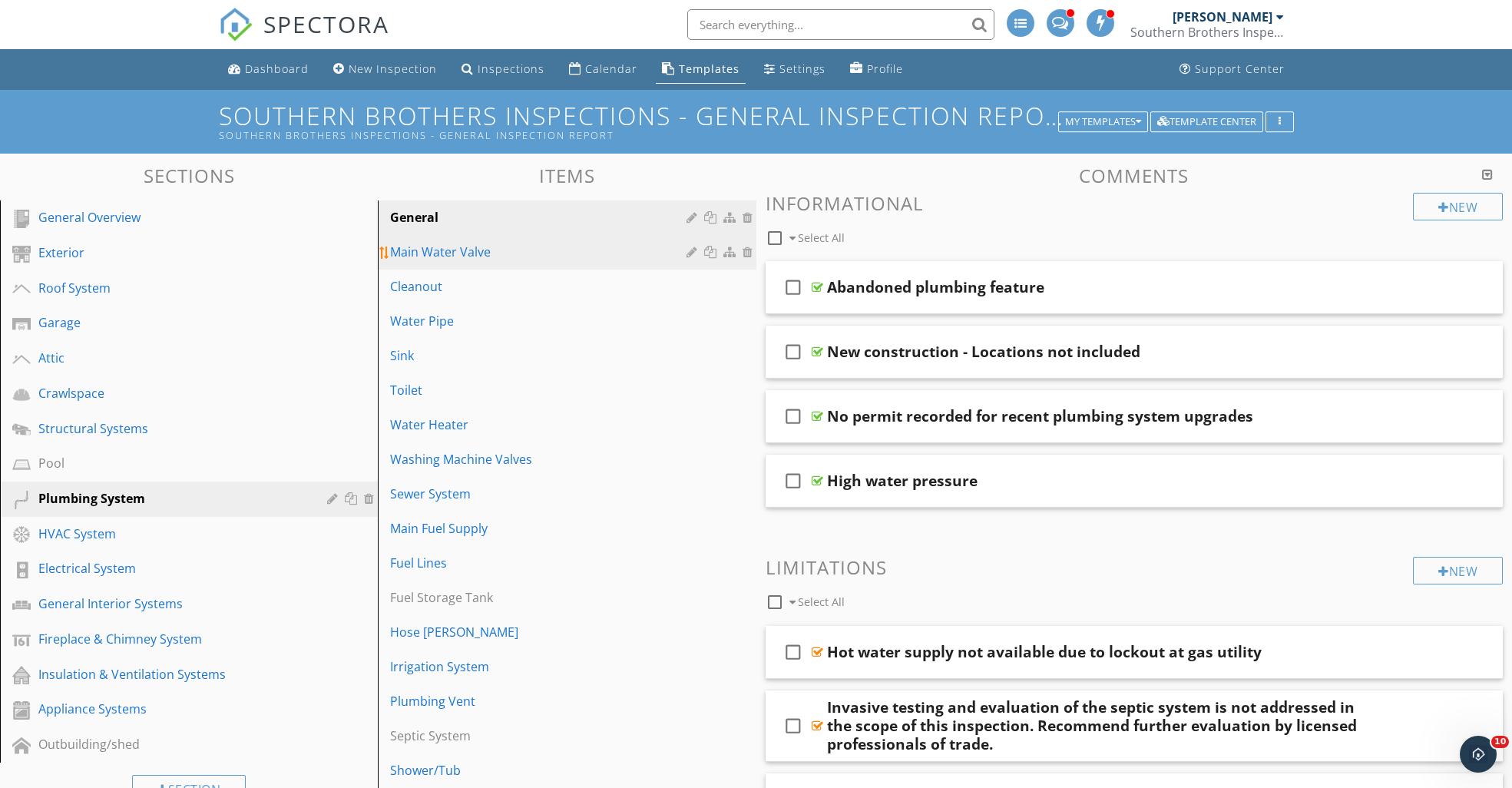
click at [459, 258] on div "Main Water Valve" at bounding box center [541, 252] width 301 height 18
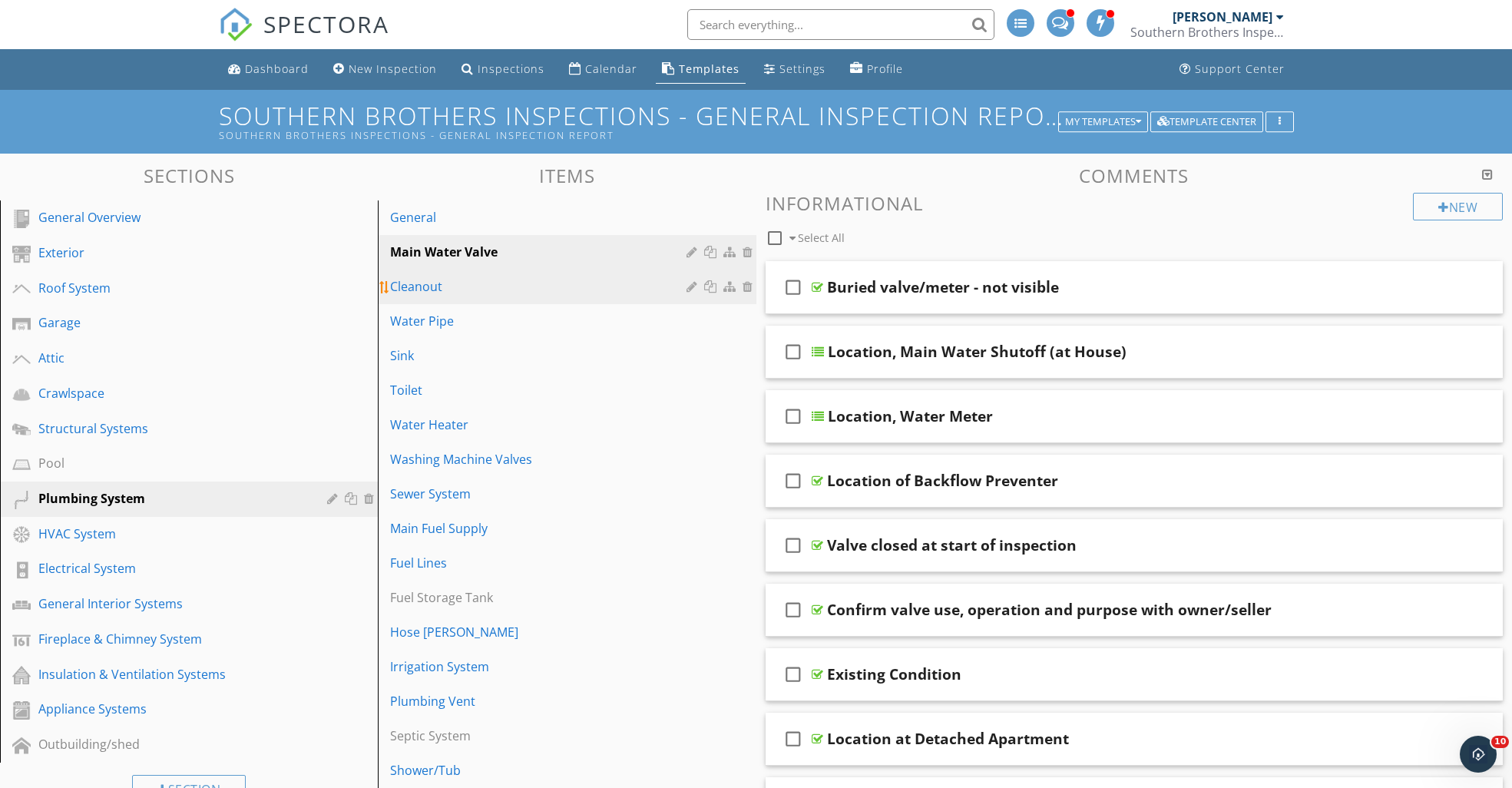
click at [446, 290] on div "Cleanout" at bounding box center [541, 286] width 301 height 18
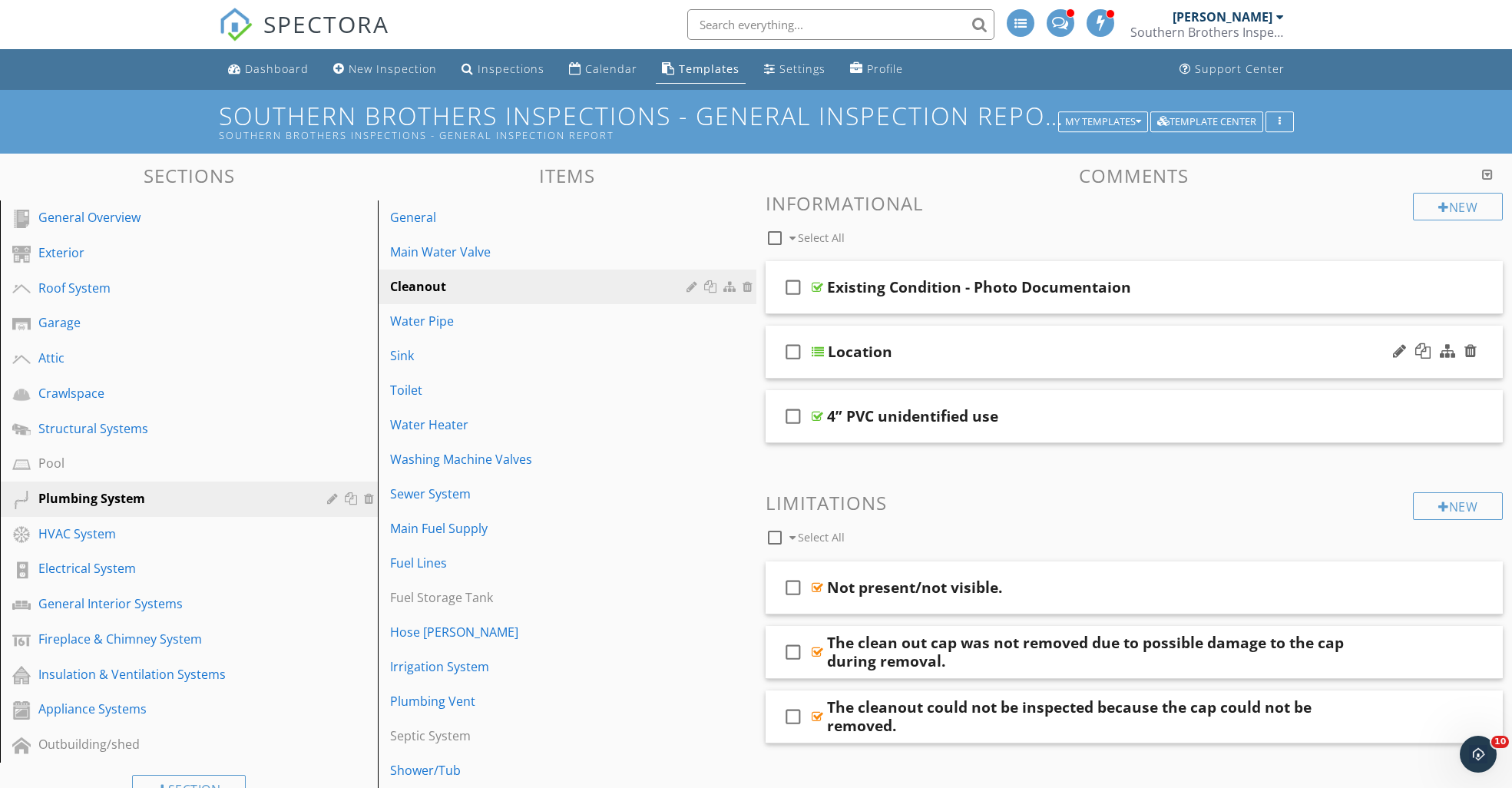
click at [819, 346] on div at bounding box center [817, 351] width 12 height 12
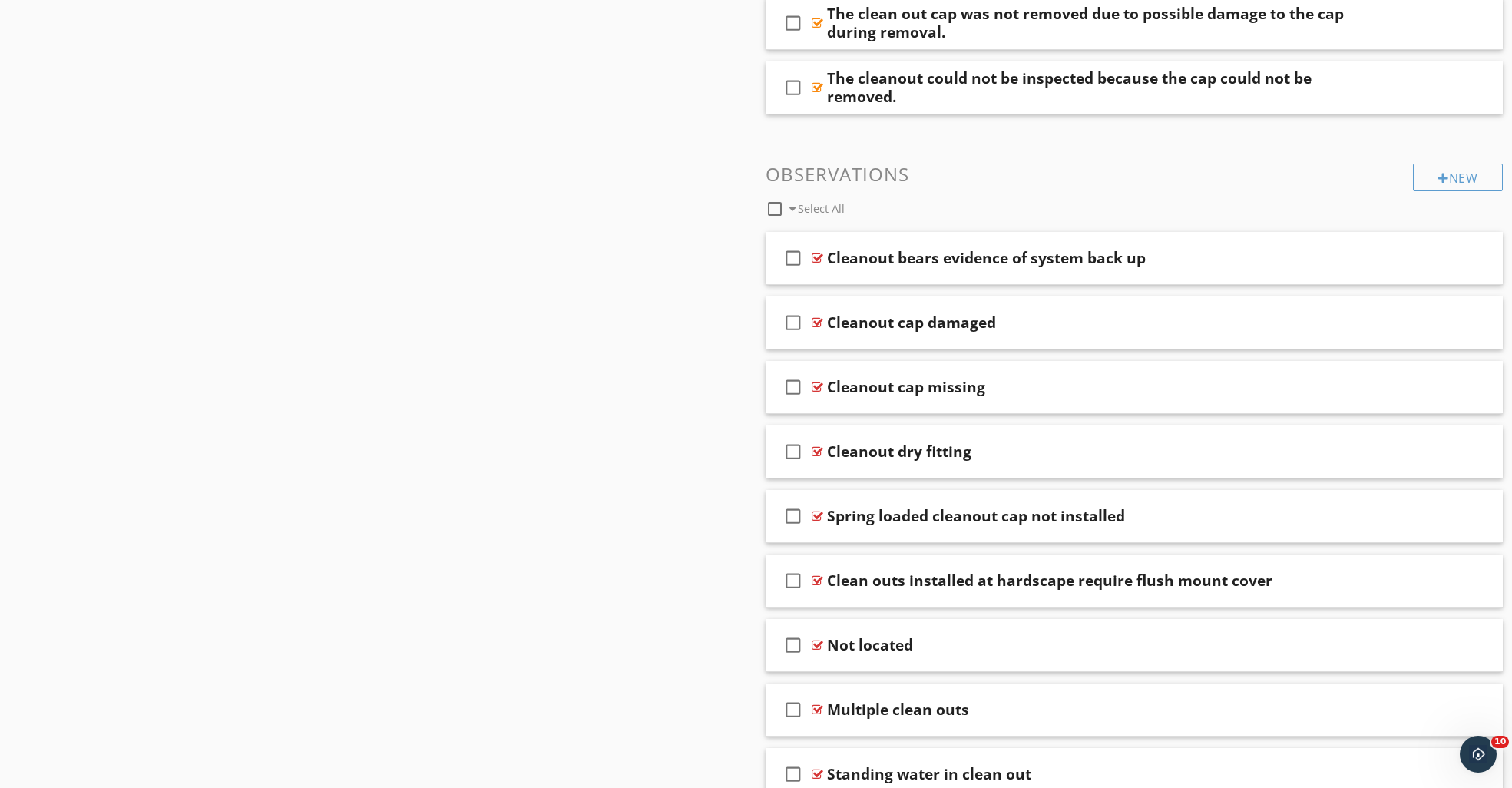
scroll to position [1604, 0]
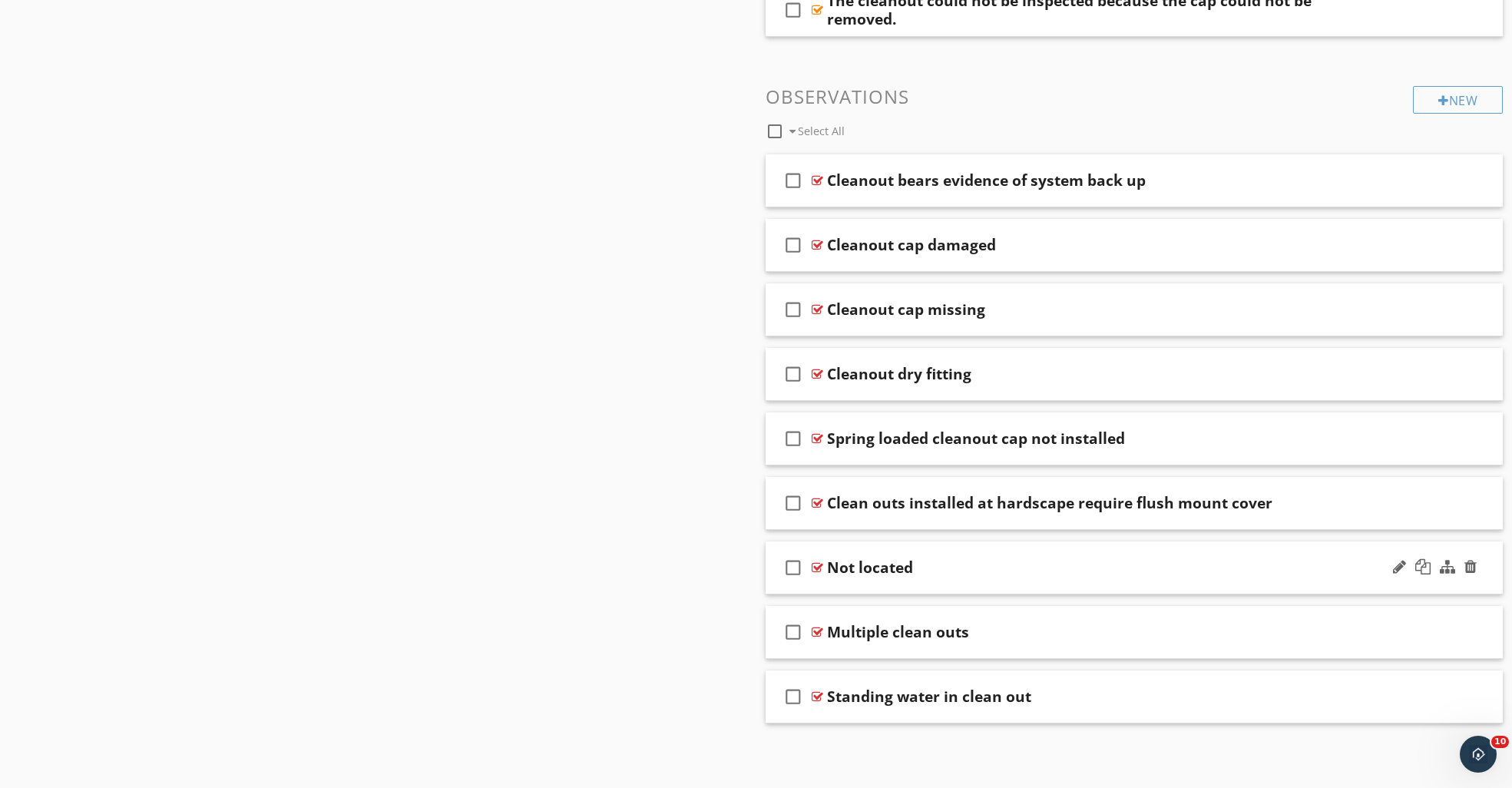
click at [820, 563] on div at bounding box center [817, 567] width 11 height 12
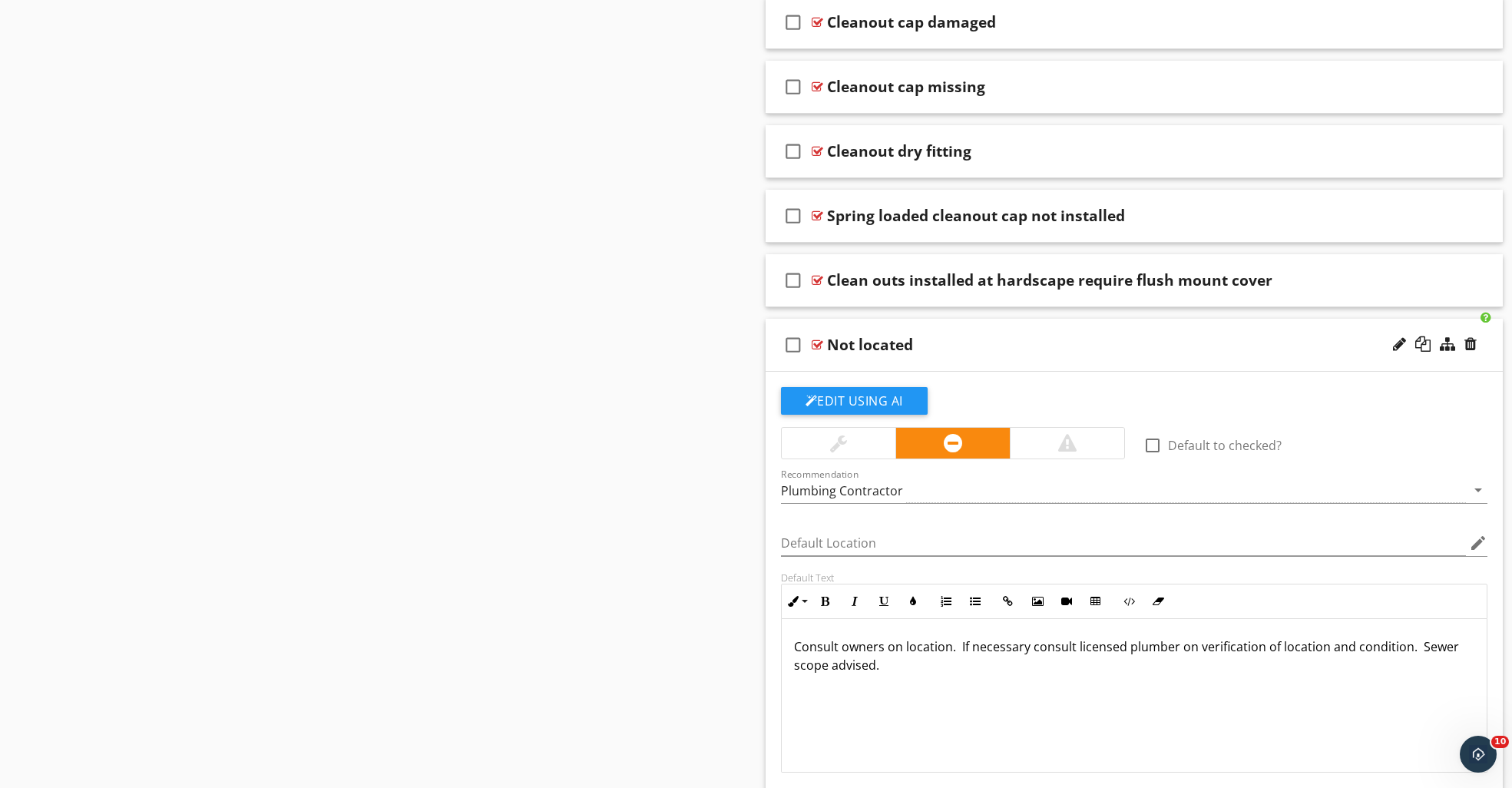
scroll to position [1830, 0]
